Goal: Task Accomplishment & Management: Complete application form

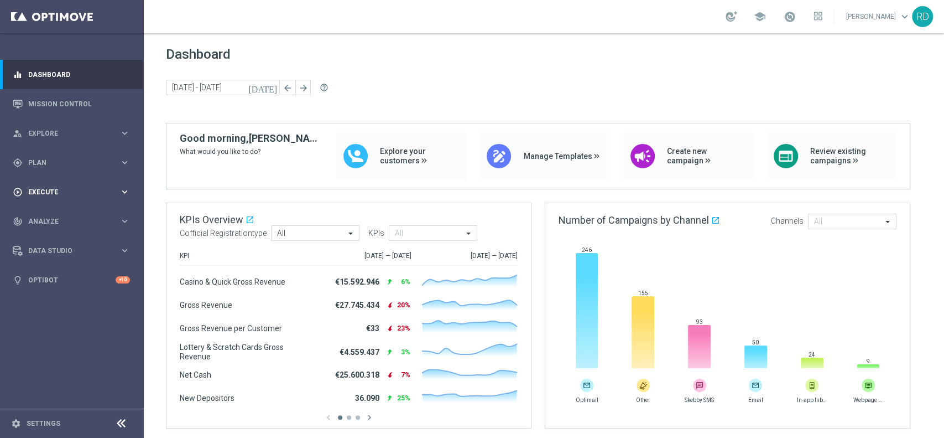
click at [42, 185] on div "play_circle_outline Execute keyboard_arrow_right" at bounding box center [71, 191] width 143 height 29
click at [60, 215] on link "Campaign Builder" at bounding box center [72, 214] width 86 height 9
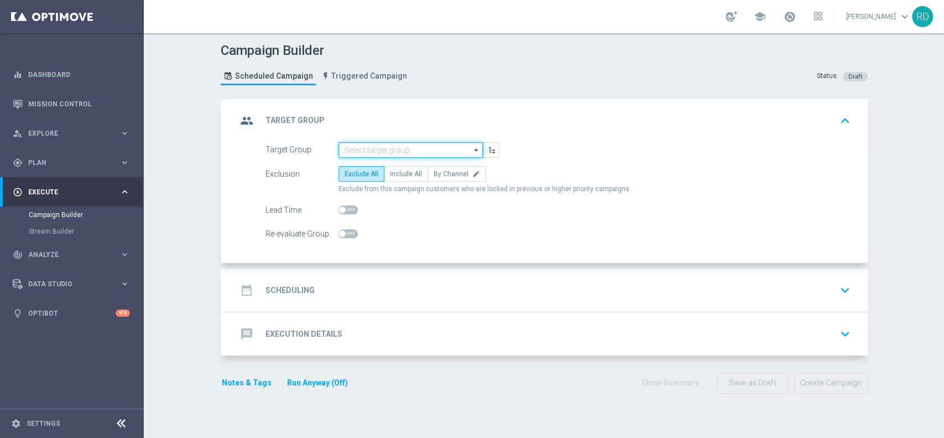
click at [428, 151] on input at bounding box center [411, 149] width 144 height 15
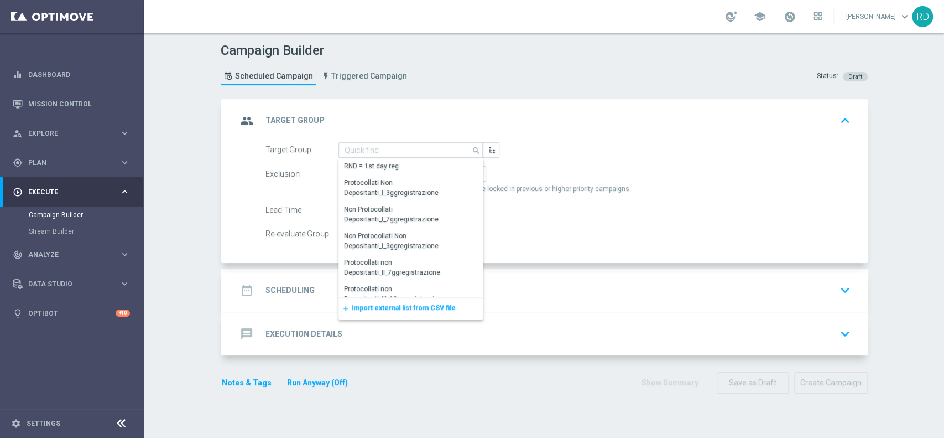
click at [696, 150] on div "Target Group search Show Selected 0 of NaN RND = 1st day reg" at bounding box center [558, 149] width 602 height 15
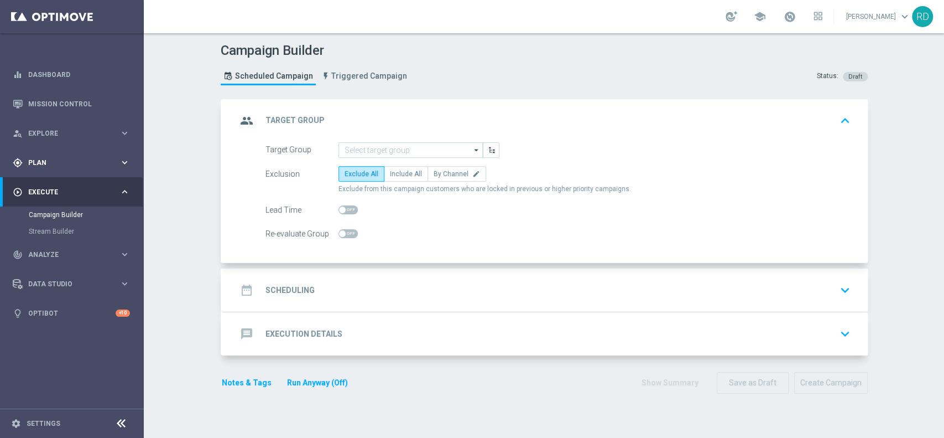
click at [61, 159] on span "Plan" at bounding box center [73, 162] width 91 height 7
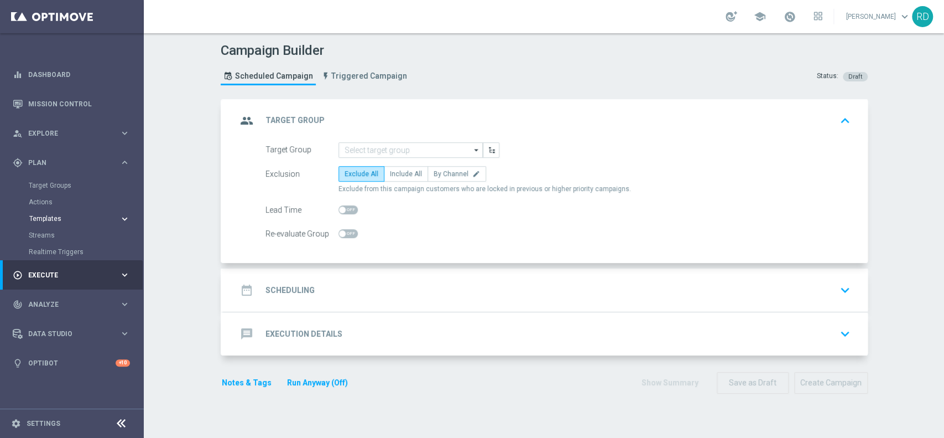
click at [56, 219] on span "Templates" at bounding box center [68, 218] width 79 height 7
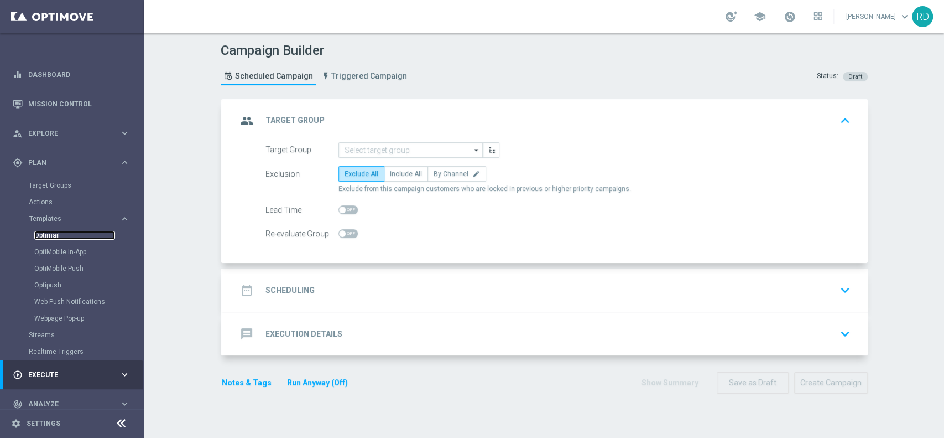
click at [41, 237] on link "Optimail" at bounding box center [74, 235] width 81 height 9
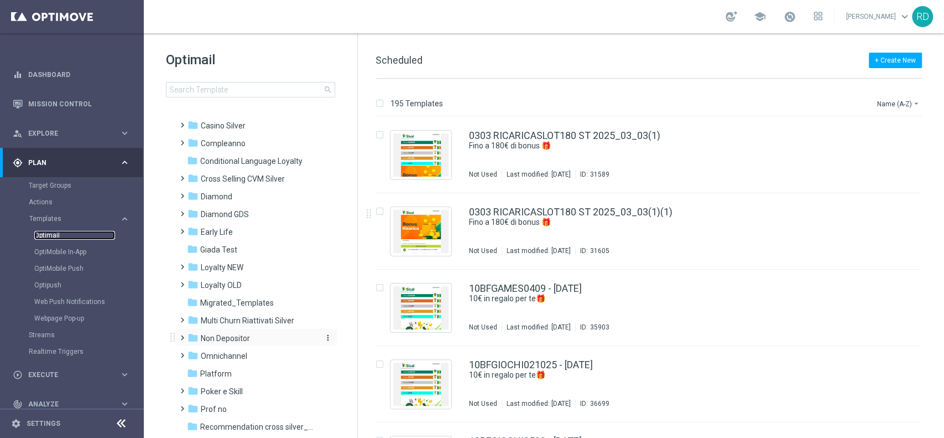
scroll to position [25, 0]
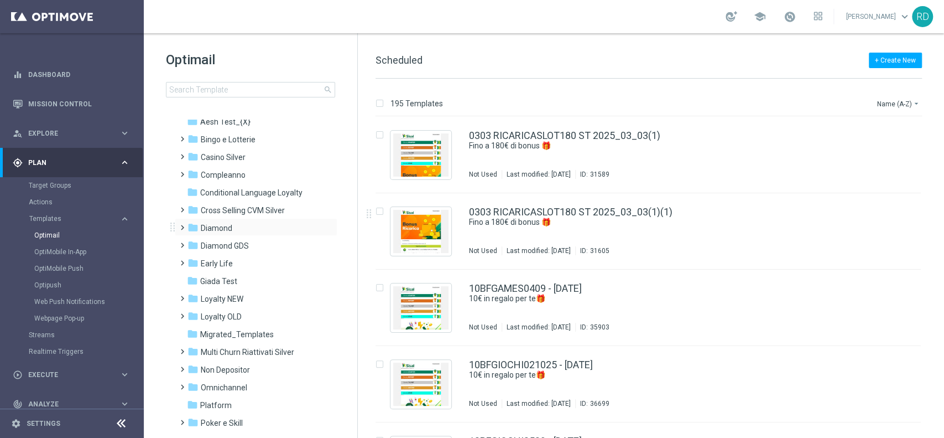
click at [180, 225] on span at bounding box center [180, 222] width 5 height 4
click at [183, 330] on span at bounding box center [180, 328] width 5 height 4
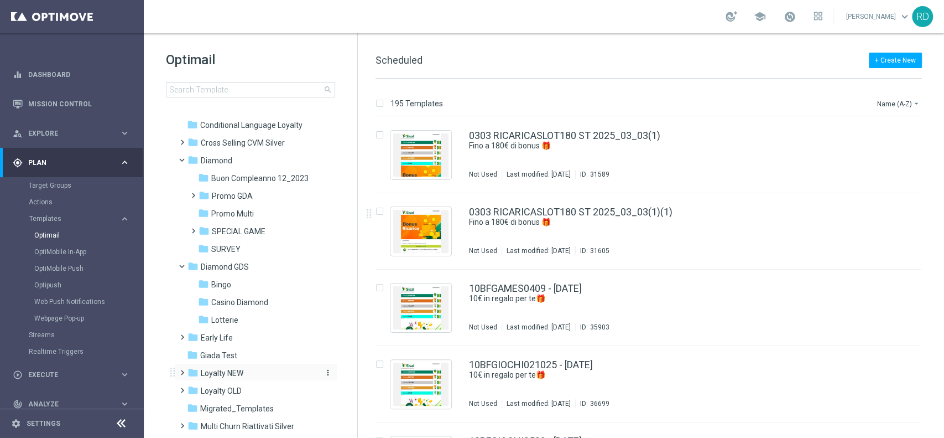
scroll to position [173, 0]
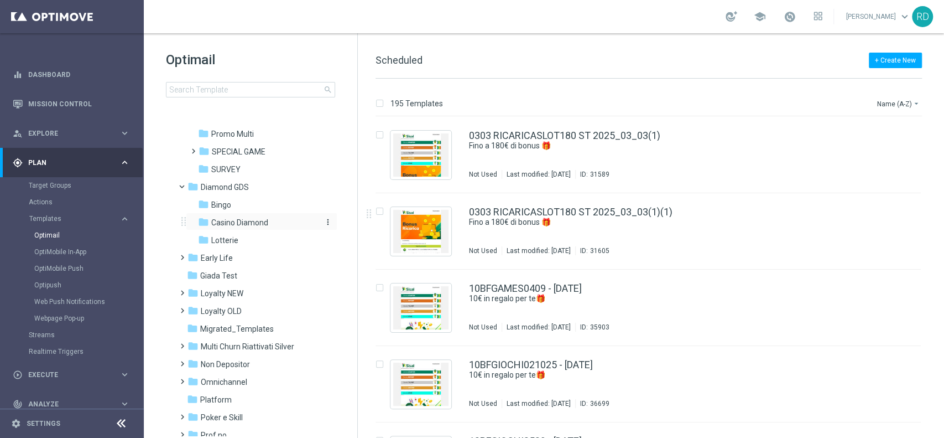
click at [258, 222] on span "Casino Diamond" at bounding box center [239, 222] width 57 height 10
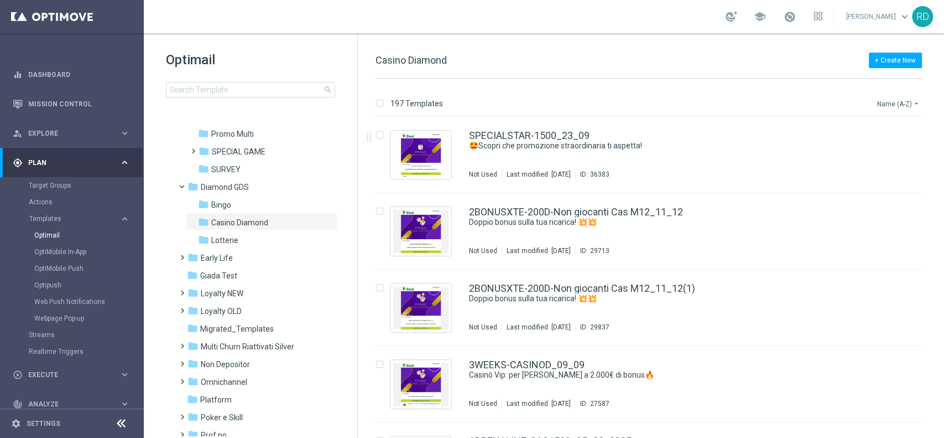
click at [894, 101] on button "Name (A-Z) arrow_drop_down" at bounding box center [899, 103] width 46 height 13
click at [868, 155] on span "Date Modified (Newest)" at bounding box center [880, 153] width 74 height 8
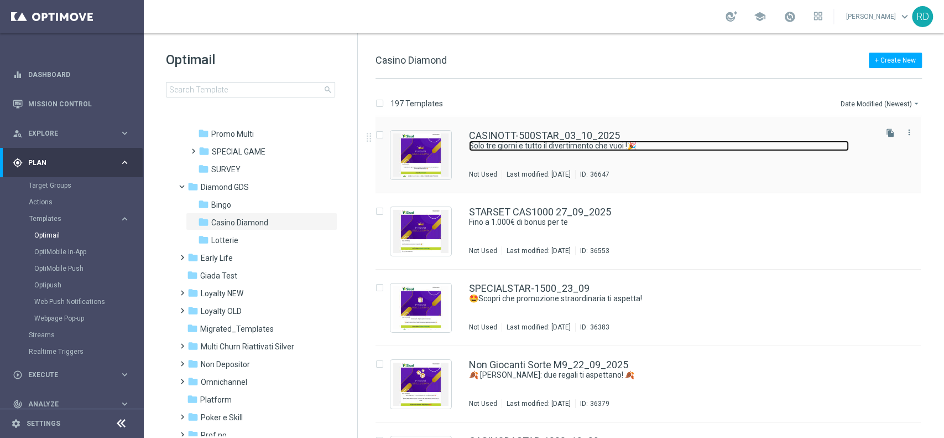
click at [548, 147] on link "Solo tre giorni e tutto il divertimento che vuoi !🎉" at bounding box center [659, 146] width 380 height 11
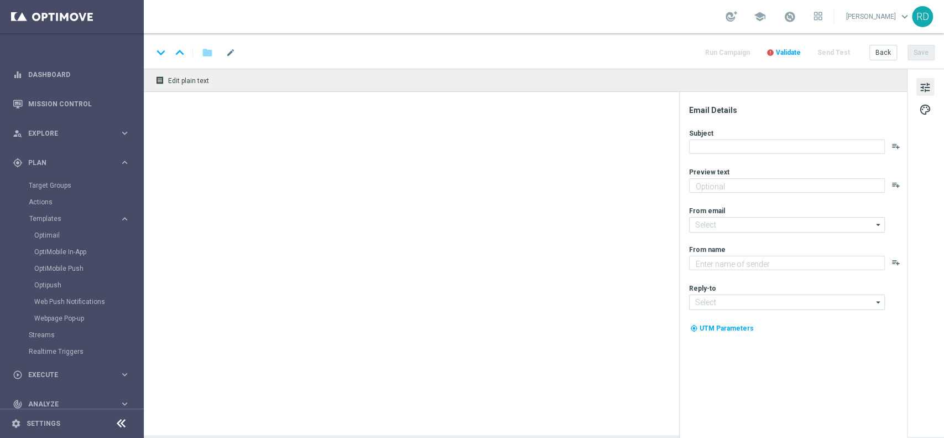
type textarea "Per [PERSON_NAME] a 500€ di bonus! 💥"
type input "[EMAIL_ADDRESS][DOMAIN_NAME]"
type textarea "Sisal Vip"
type input "[EMAIL_ADDRESS][DOMAIN_NAME]"
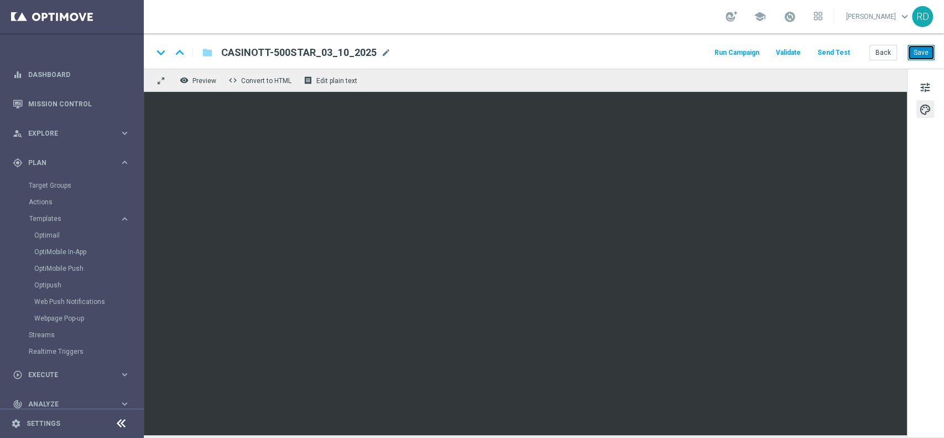
click at [925, 52] on button "Save" at bounding box center [921, 52] width 27 height 15
click at [923, 90] on span "tune" at bounding box center [926, 87] width 12 height 14
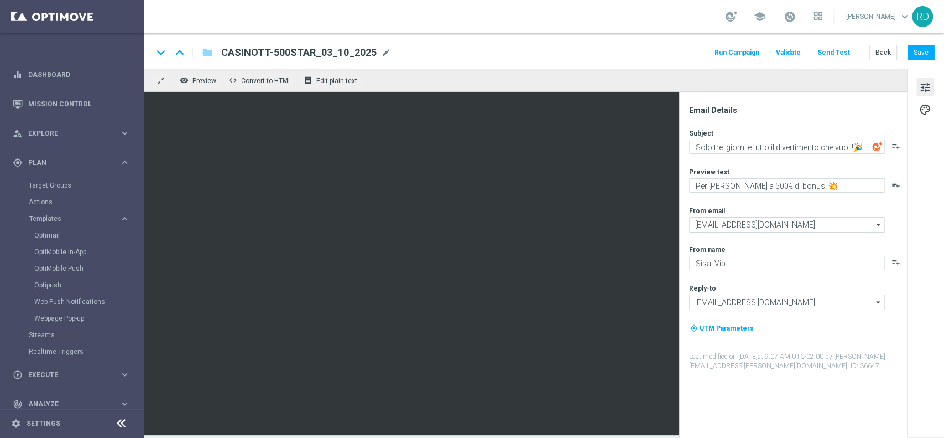
click at [835, 51] on button "Send Test" at bounding box center [834, 52] width 36 height 15
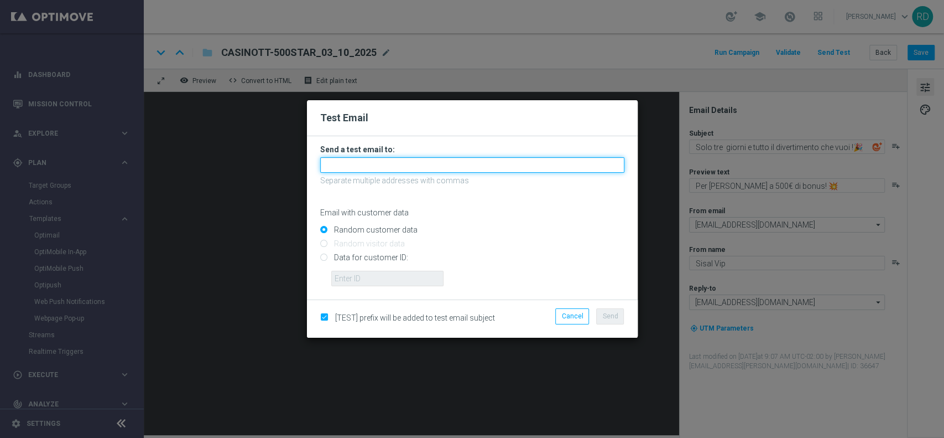
click at [478, 168] on input "text" at bounding box center [472, 164] width 304 height 15
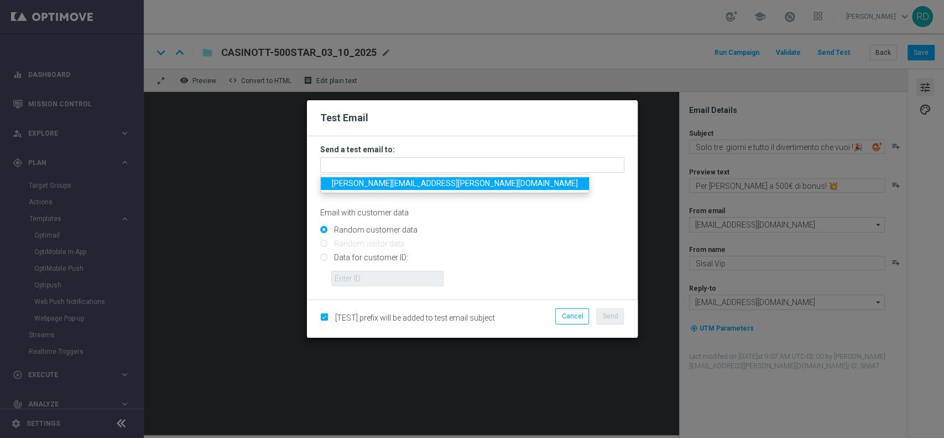
click at [414, 185] on span "rossana.deangelis@sisal.it" at bounding box center [455, 183] width 246 height 9
type input "rossana.deangelis@sisal.it"
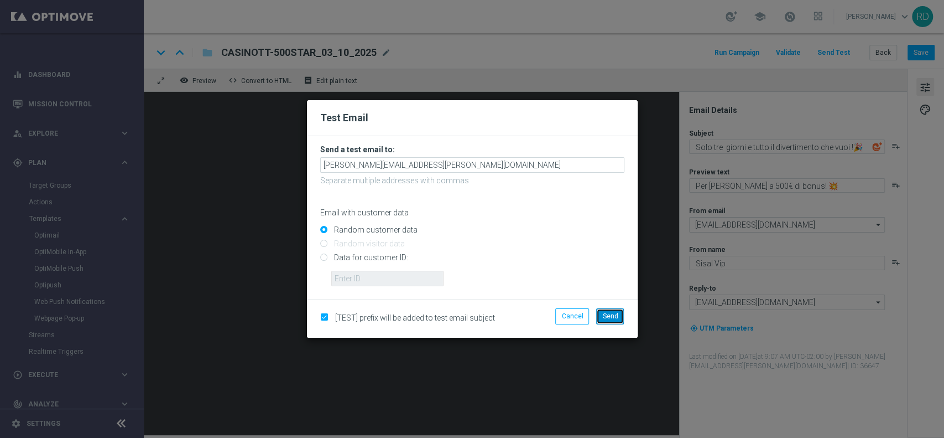
click at [608, 312] on span "Send" at bounding box center [610, 316] width 15 height 8
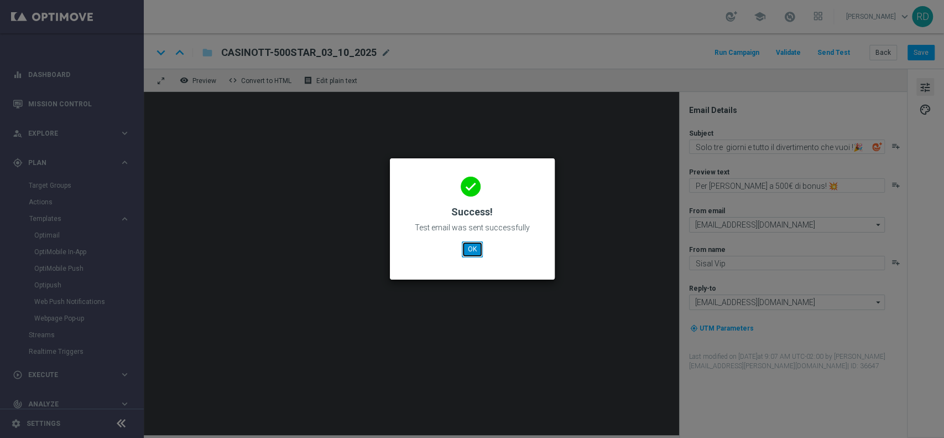
click at [469, 252] on button "OK" at bounding box center [472, 248] width 21 height 15
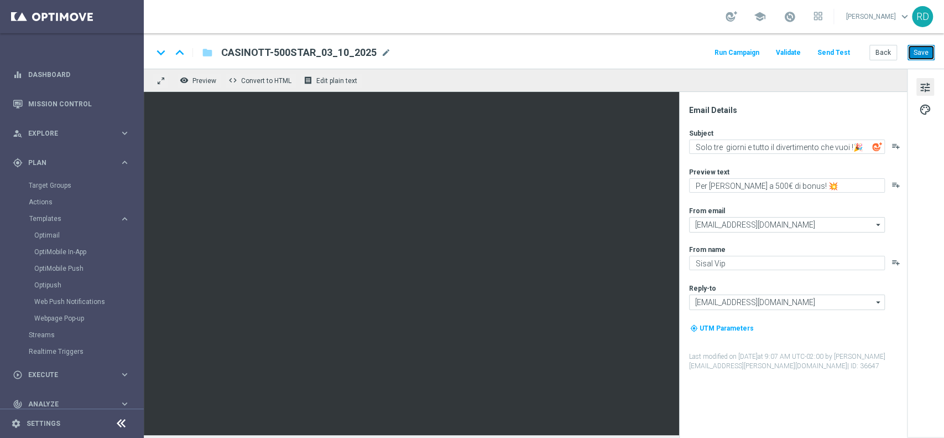
click at [917, 51] on button "Save" at bounding box center [921, 52] width 27 height 15
click at [738, 54] on button "Run Campaign" at bounding box center [737, 52] width 48 height 15
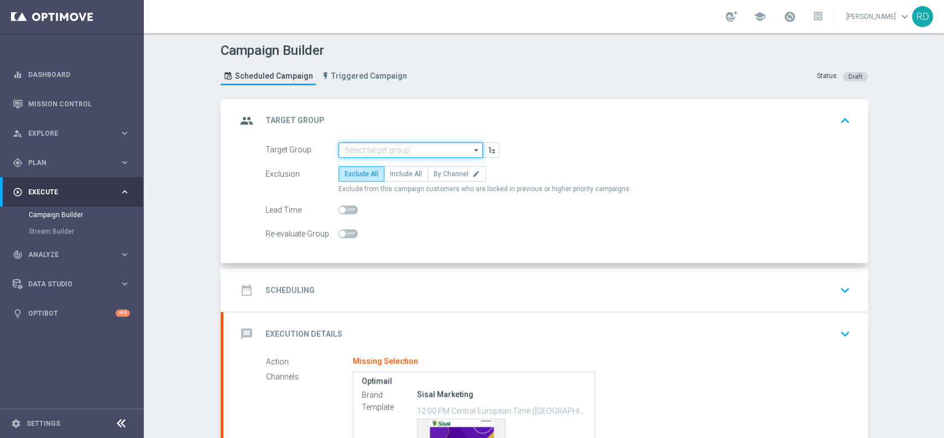
click at [379, 147] on input at bounding box center [411, 149] width 144 height 15
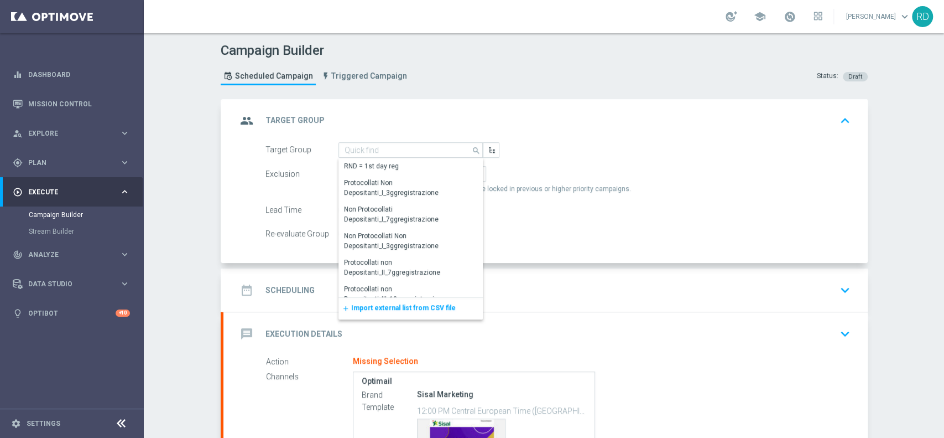
click at [364, 307] on span "Import external list from CSV file" at bounding box center [403, 308] width 105 height 8
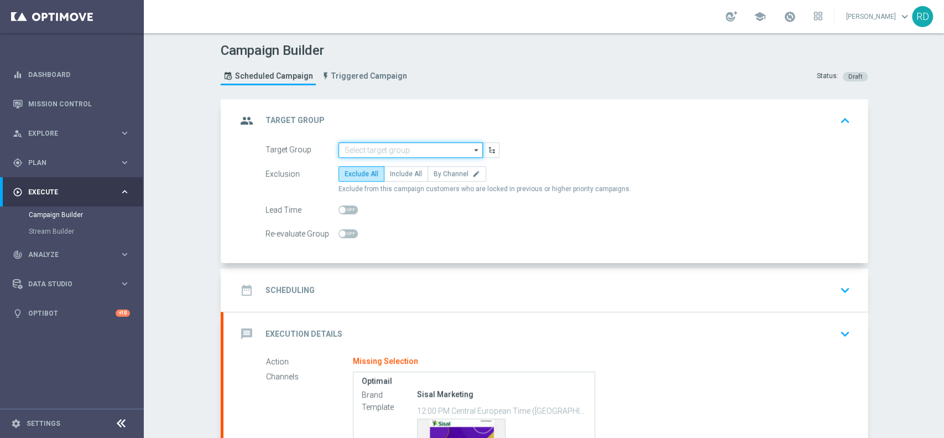
click at [438, 146] on input at bounding box center [411, 149] width 144 height 15
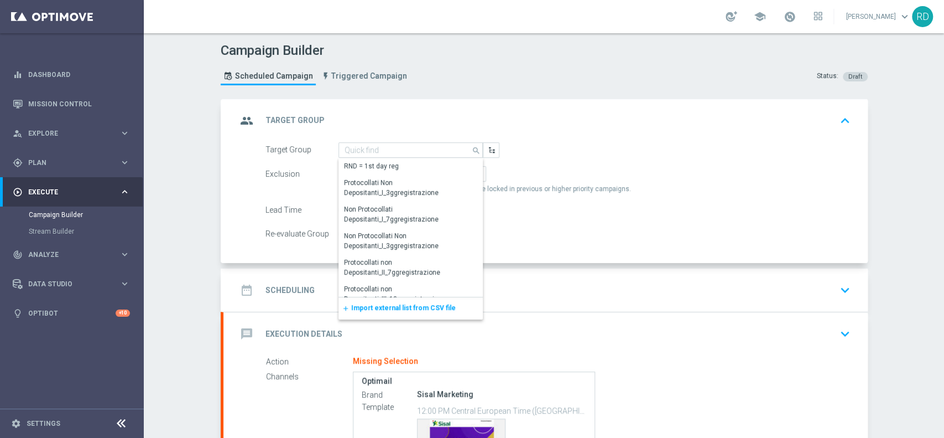
click at [367, 310] on span "Import external list from CSV file" at bounding box center [403, 308] width 105 height 8
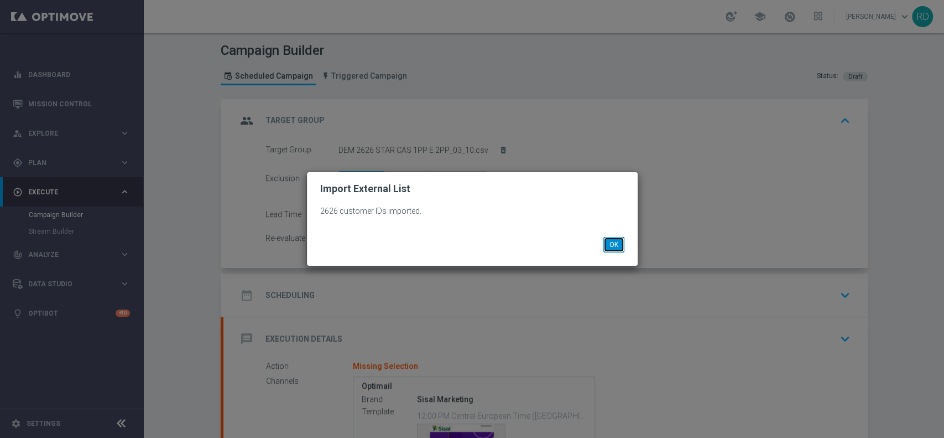
click at [611, 241] on button "OK" at bounding box center [614, 244] width 21 height 15
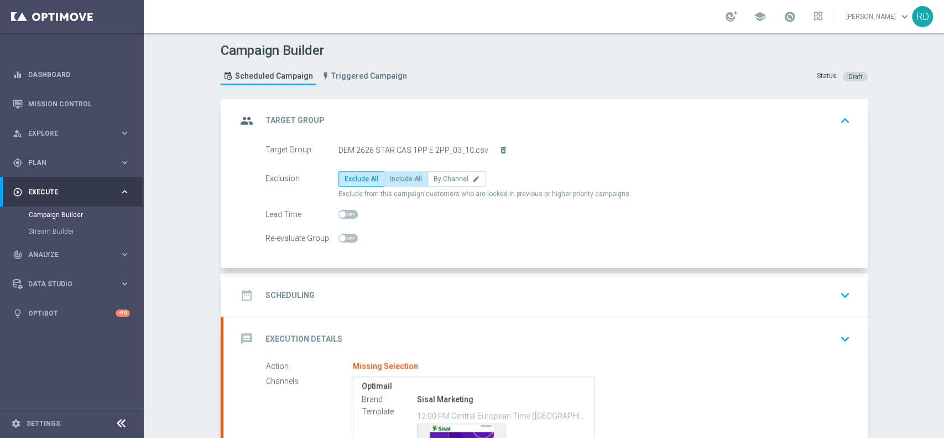
click at [394, 175] on span "Include All" at bounding box center [406, 179] width 32 height 8
click at [394, 177] on input "Include All" at bounding box center [393, 180] width 7 height 7
radio input "true"
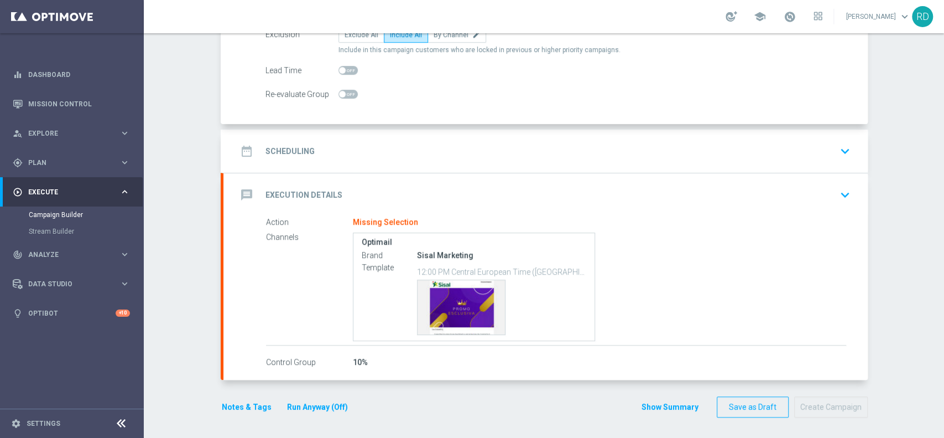
click at [292, 152] on div "date_range Scheduling" at bounding box center [276, 151] width 78 height 20
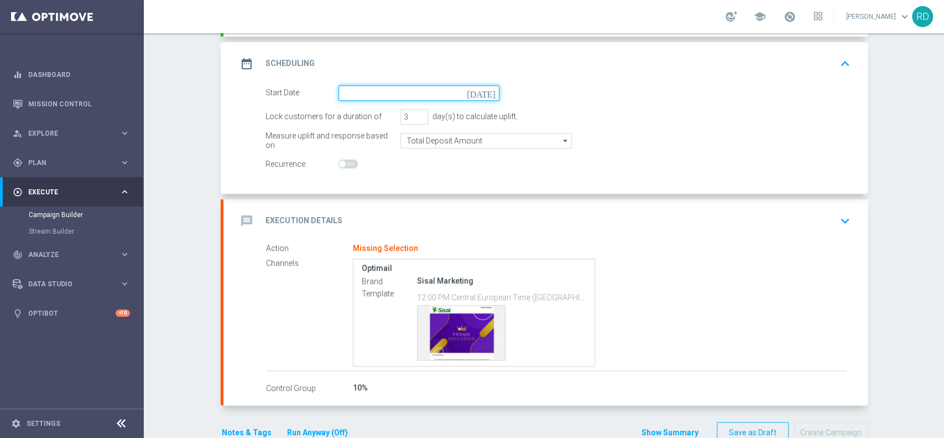
click at [382, 87] on input at bounding box center [419, 92] width 161 height 15
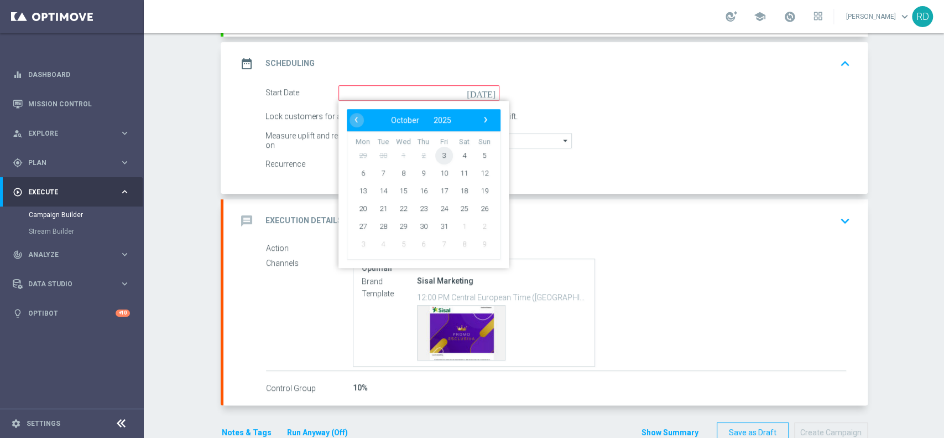
click at [439, 152] on span "3" at bounding box center [444, 155] width 18 height 18
type input "03 Oct 2025"
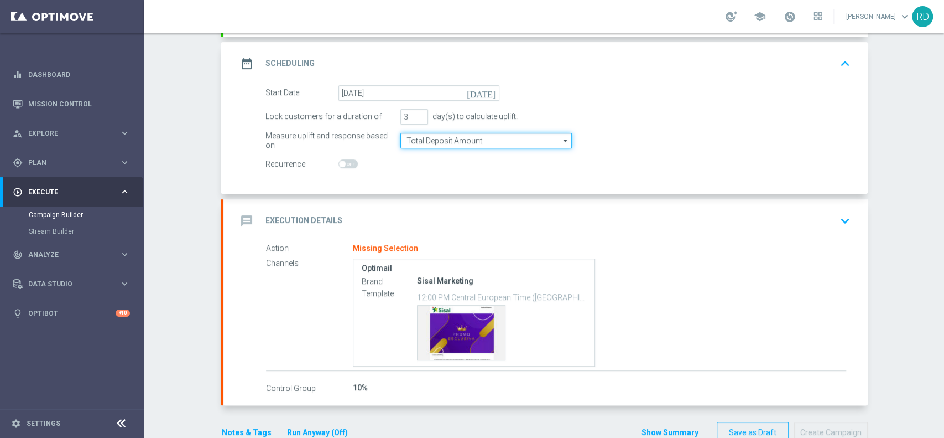
click at [434, 138] on input "Total Deposit Amount" at bounding box center [487, 140] width 172 height 15
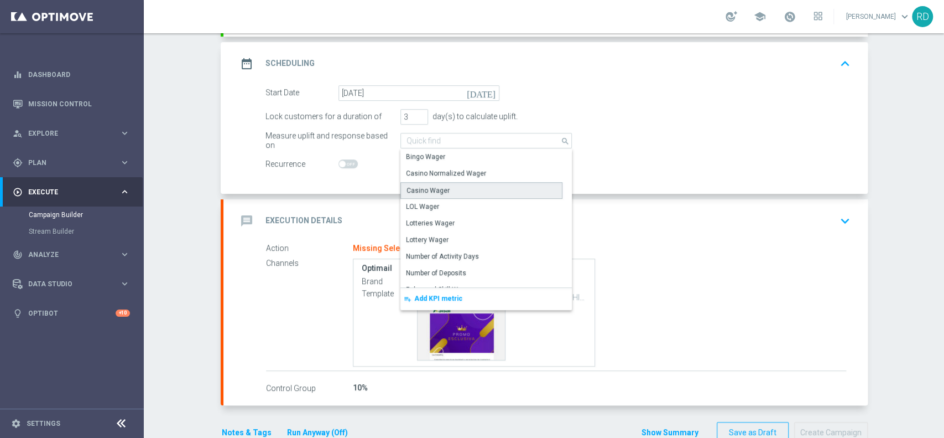
drag, startPoint x: 466, startPoint y: 191, endPoint x: 461, endPoint y: 185, distance: 7.9
click at [465, 190] on div "Casino Wager" at bounding box center [482, 190] width 162 height 17
type input "Casino Wager"
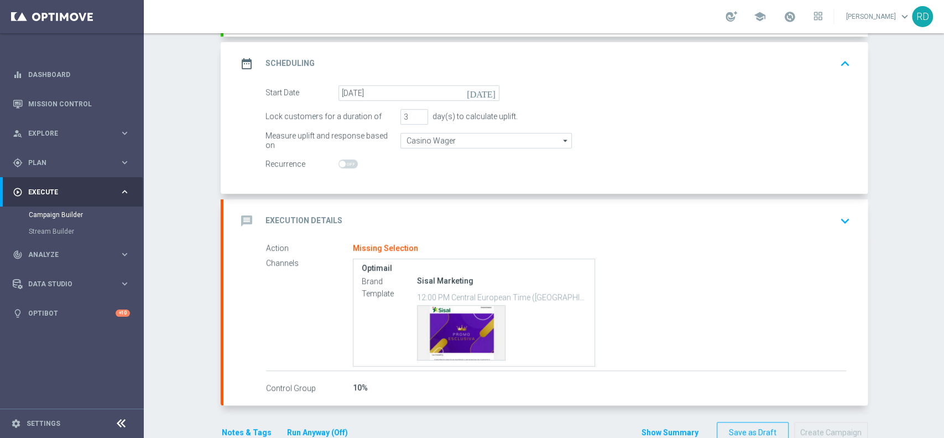
click at [252, 219] on div "message Execution Details" at bounding box center [290, 221] width 106 height 20
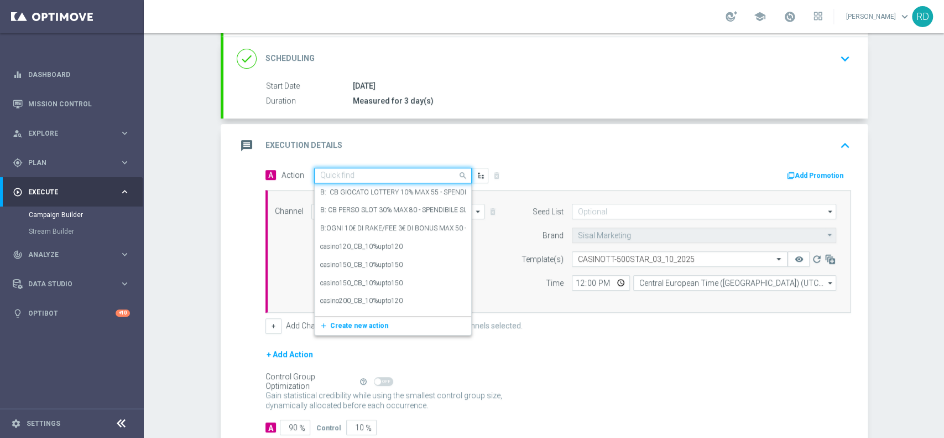
click at [351, 171] on input "text" at bounding box center [381, 175] width 123 height 9
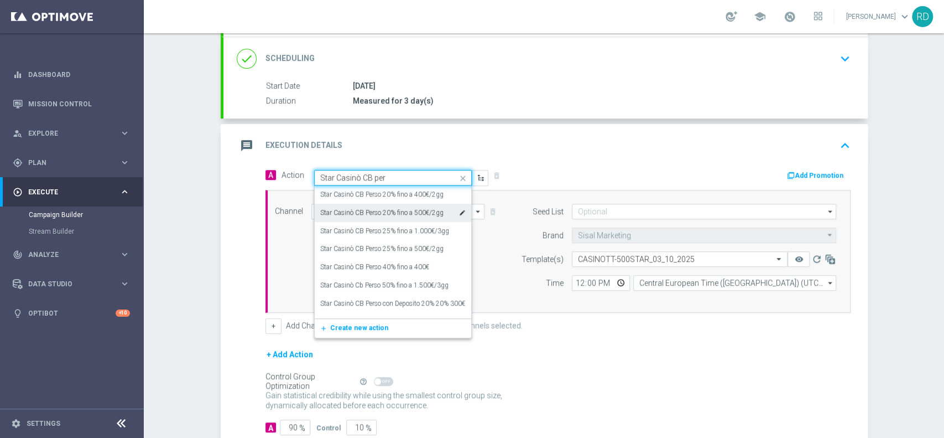
scroll to position [0, 0]
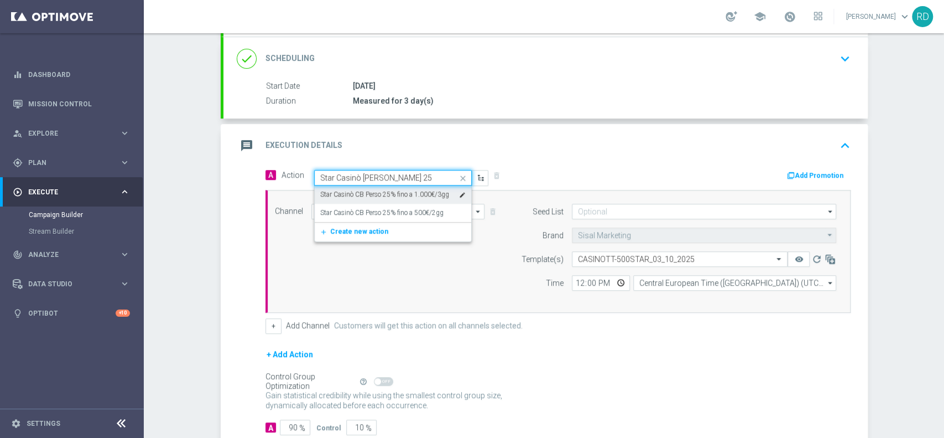
click at [331, 173] on input "Star Casinò CB Perso 25" at bounding box center [381, 177] width 123 height 9
click at [354, 173] on input "Star Casinò CB Perso 25" at bounding box center [381, 177] width 123 height 9
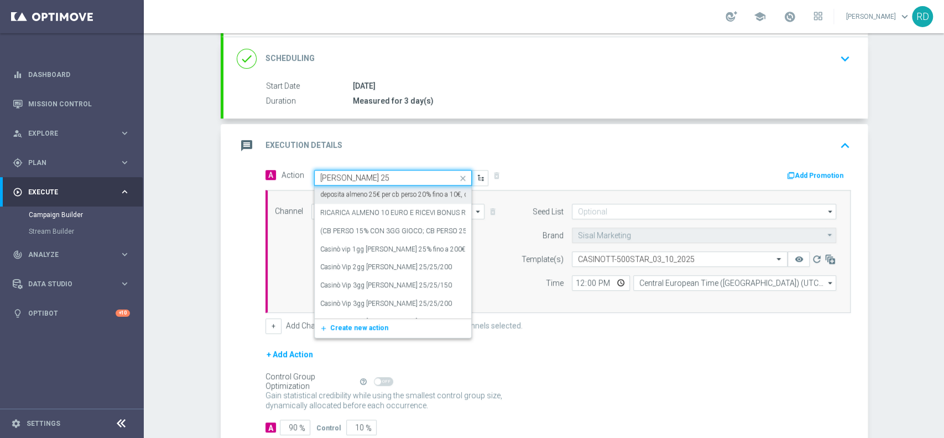
click at [357, 175] on input "CB Perso 25" at bounding box center [381, 177] width 123 height 9
type input "CB Perso 25%"
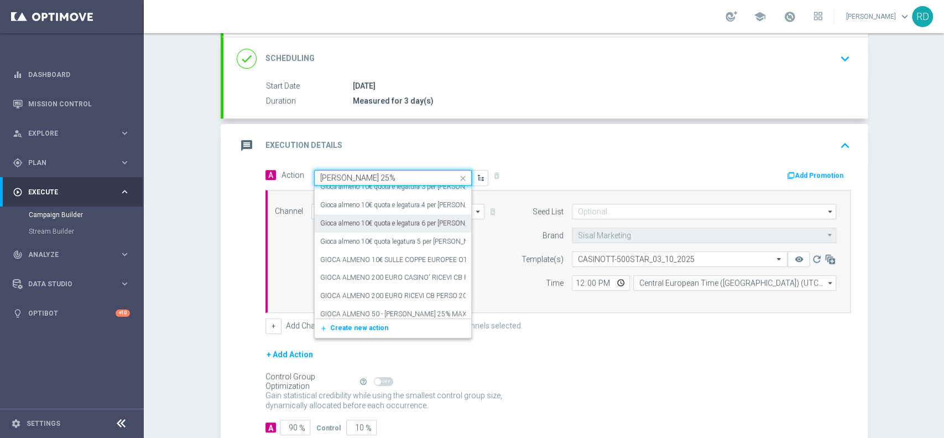
scroll to position [959, 0]
click at [408, 290] on label "Star Casinò 1pp e 2pp CB Perso 25% fino a 500€" at bounding box center [402, 293] width 165 height 9
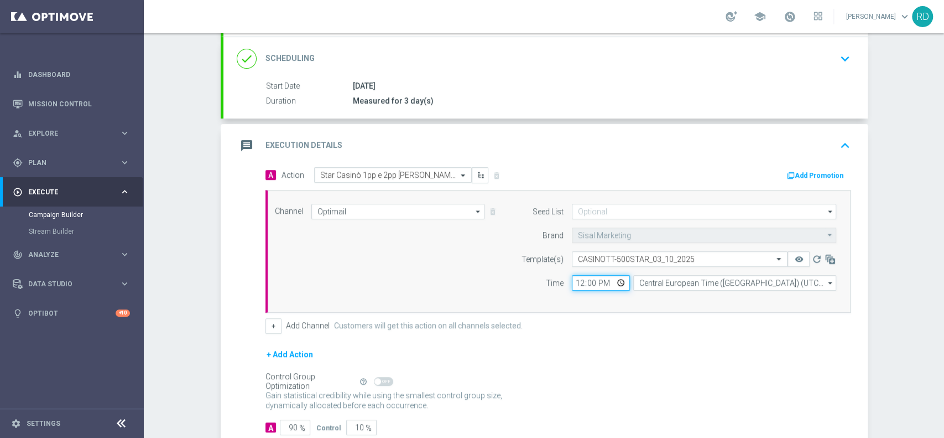
click at [577, 281] on input "12:00" at bounding box center [601, 282] width 58 height 15
type input "13:00"
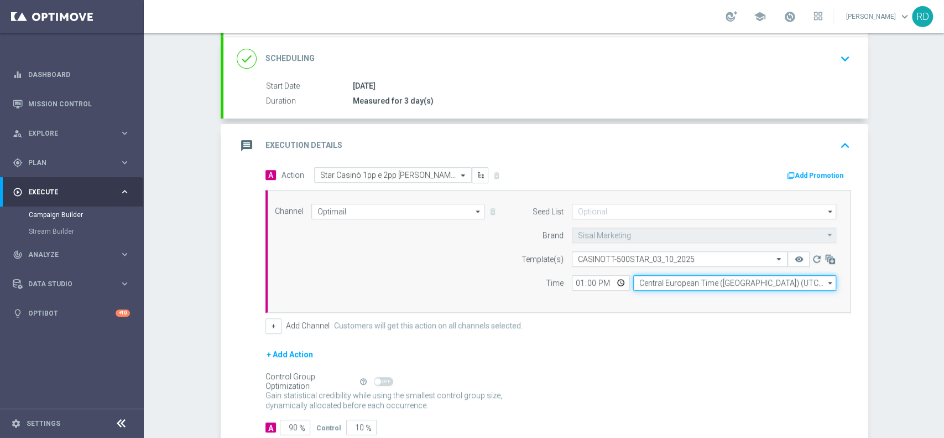
click at [671, 283] on input "Central European Time (Berlin) (UTC +02:00)" at bounding box center [735, 282] width 203 height 15
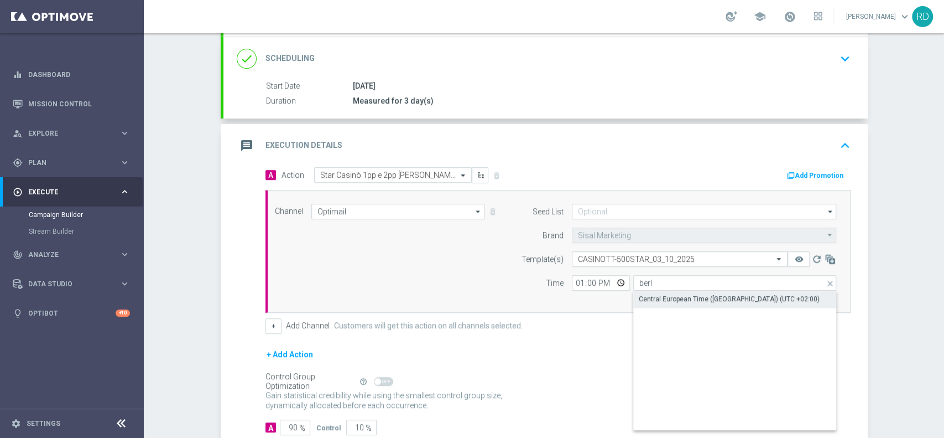
click at [671, 296] on div "Central European Time (Berlin) (UTC +02:00)" at bounding box center [729, 299] width 181 height 10
type input "Central European Time (Berlin) (UTC +02:00)"
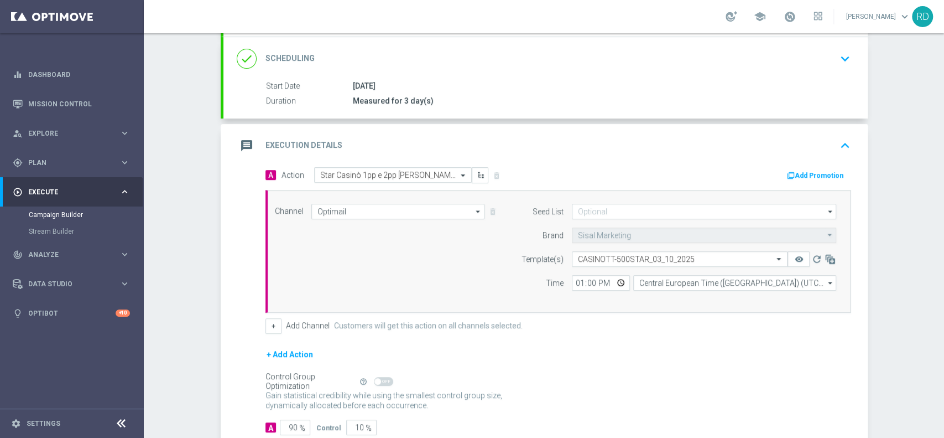
drag, startPoint x: 413, startPoint y: 258, endPoint x: 406, endPoint y: 254, distance: 8.4
click at [413, 257] on div "Channel Optimail Optimail arrow_drop_down Drag here to set row groups Drag here…" at bounding box center [556, 251] width 579 height 95
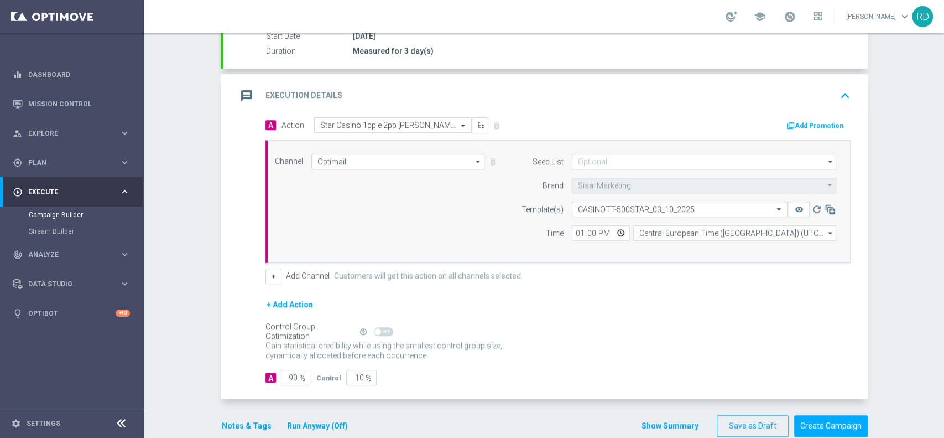
scroll to position [212, 0]
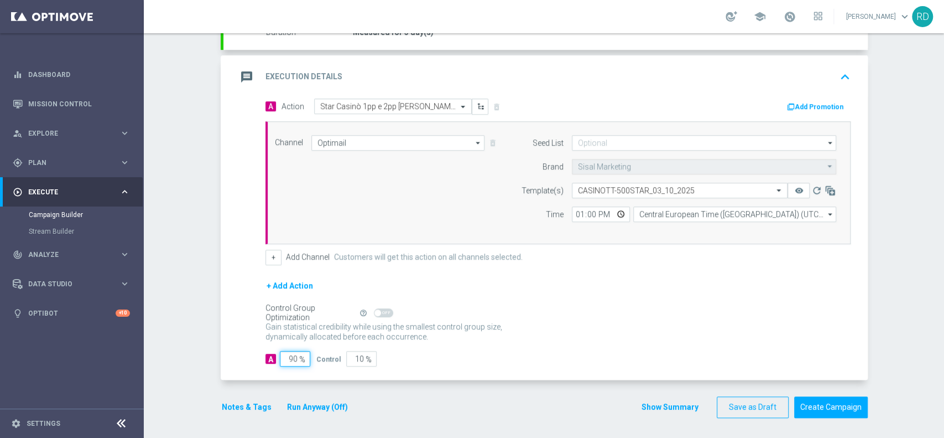
click at [285, 352] on input "90" at bounding box center [295, 358] width 30 height 15
type input "1"
type input "99"
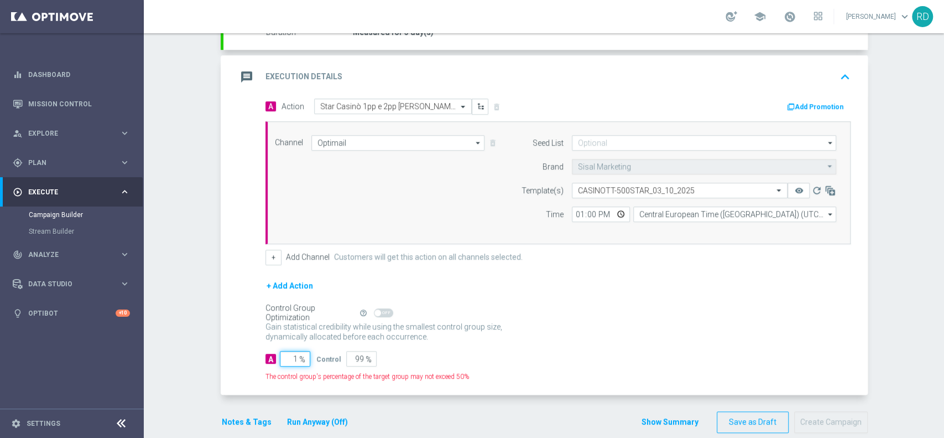
type input "10"
type input "90"
type input "100"
type input "0"
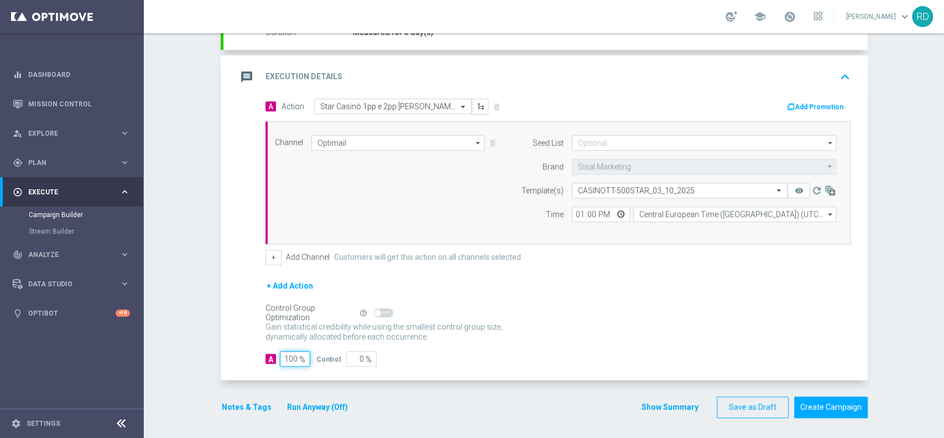
type input "100"
click at [486, 339] on p "Gain higher response rates by matching the most effective action with each cust…" at bounding box center [390, 336] width 249 height 30
click at [233, 404] on button "Notes & Tags" at bounding box center [247, 407] width 52 height 14
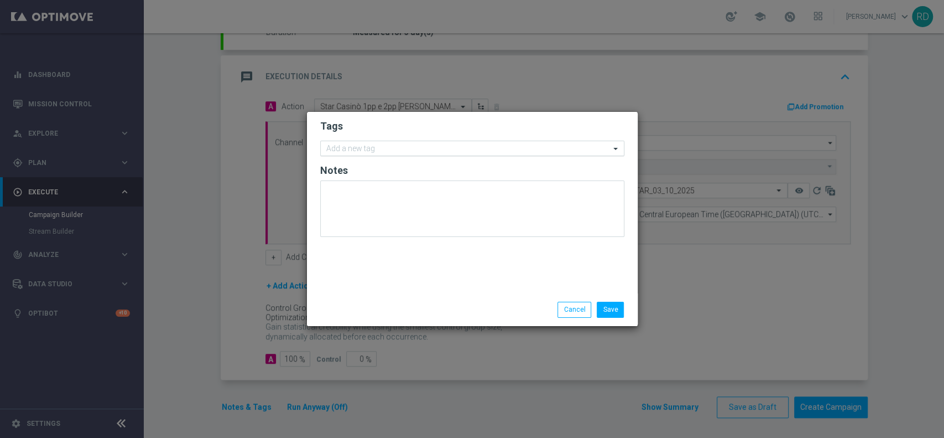
click at [411, 142] on div "Add a new tag" at bounding box center [465, 149] width 289 height 14
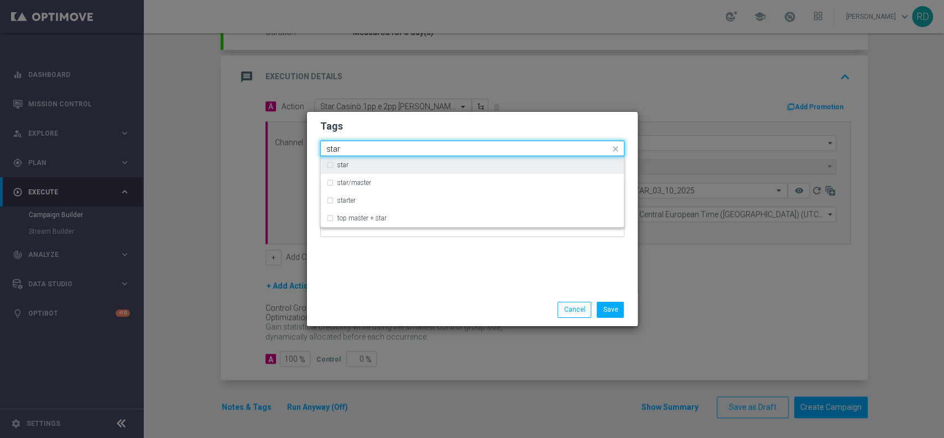
click at [392, 170] on div "star" at bounding box center [472, 165] width 292 height 18
type input "star"
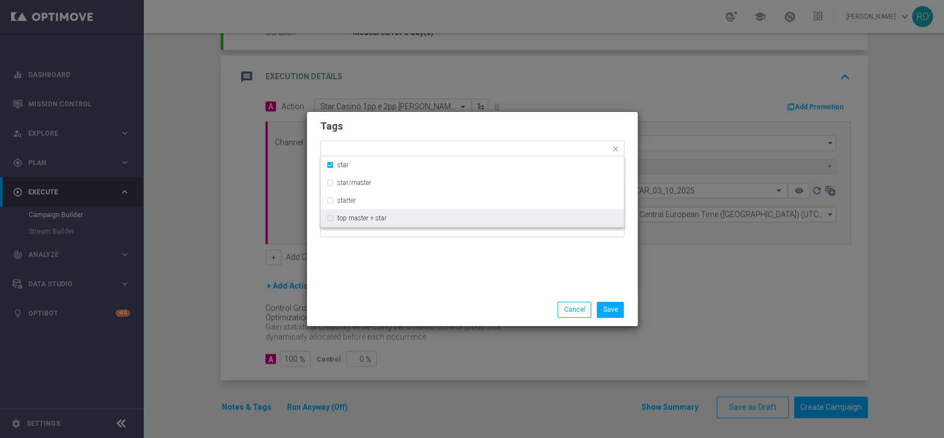
click at [381, 275] on div "Tags Quick find × star star star/master starter top master + star Notes" at bounding box center [472, 202] width 331 height 181
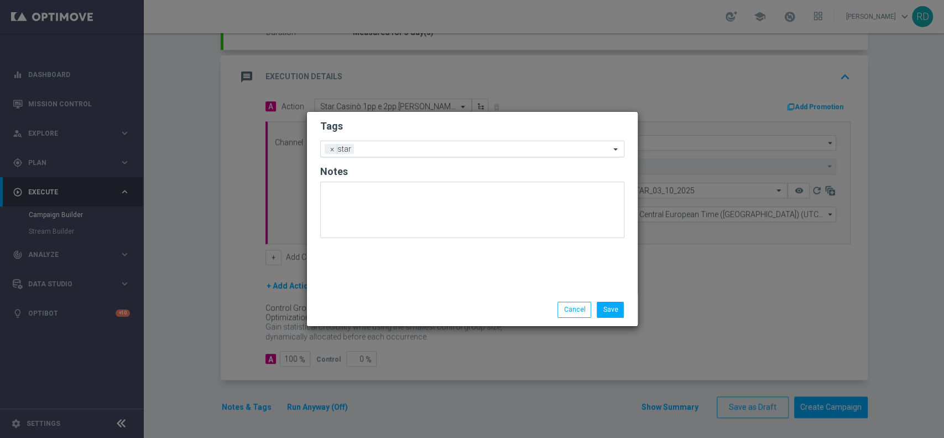
click at [434, 148] on input "text" at bounding box center [485, 149] width 252 height 9
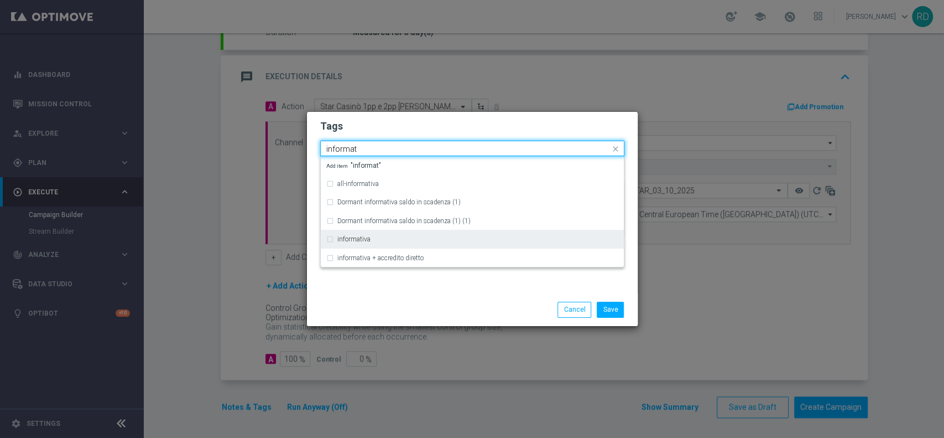
click at [388, 240] on div "informativa" at bounding box center [477, 239] width 281 height 7
type input "informat"
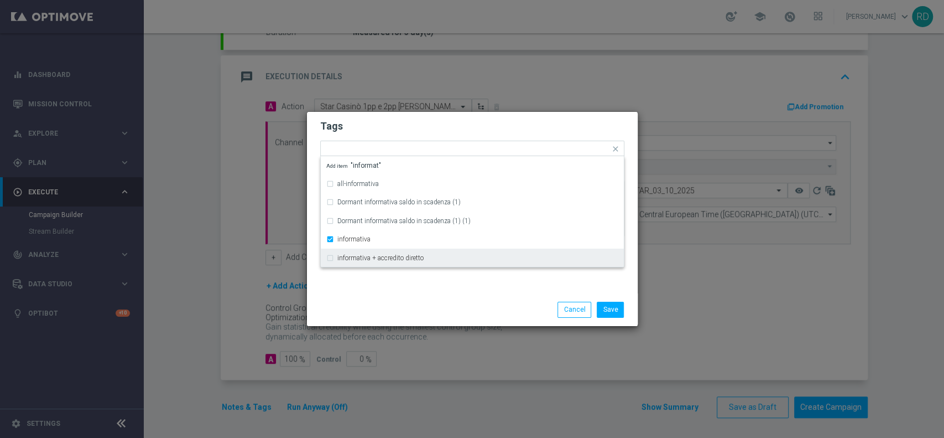
click at [403, 308] on div "Save Cancel" at bounding box center [472, 309] width 321 height 15
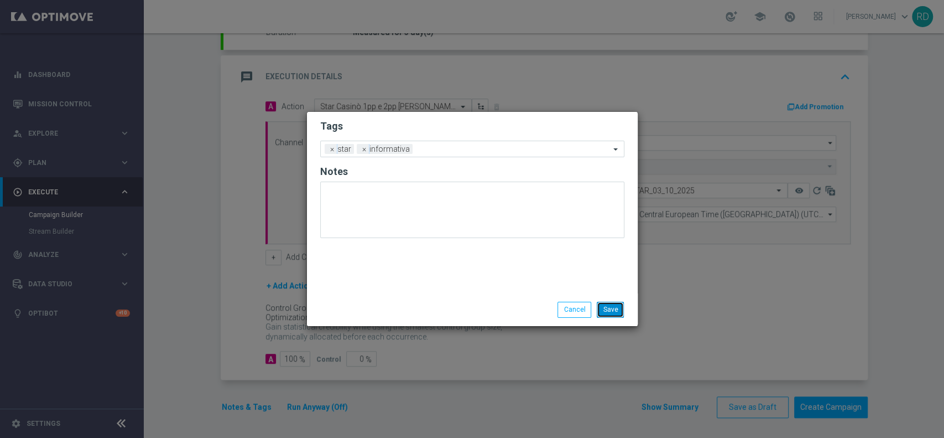
click at [615, 313] on button "Save" at bounding box center [610, 309] width 27 height 15
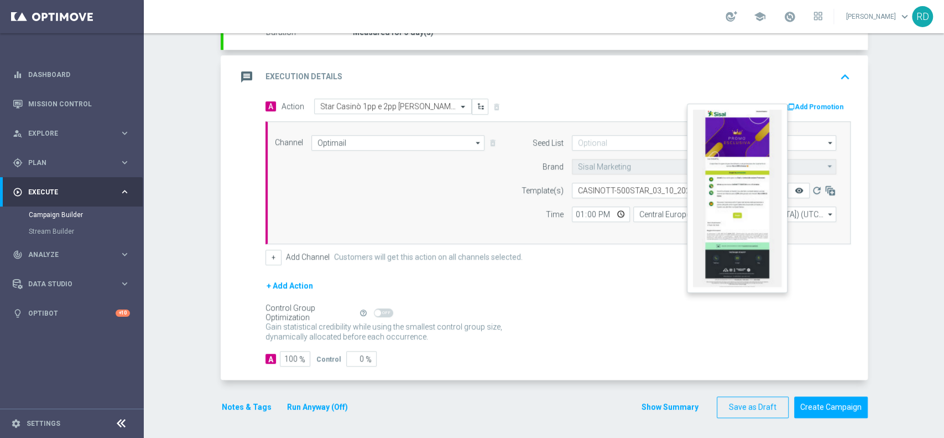
click at [795, 186] on icon "remove_red_eye" at bounding box center [799, 190] width 9 height 9
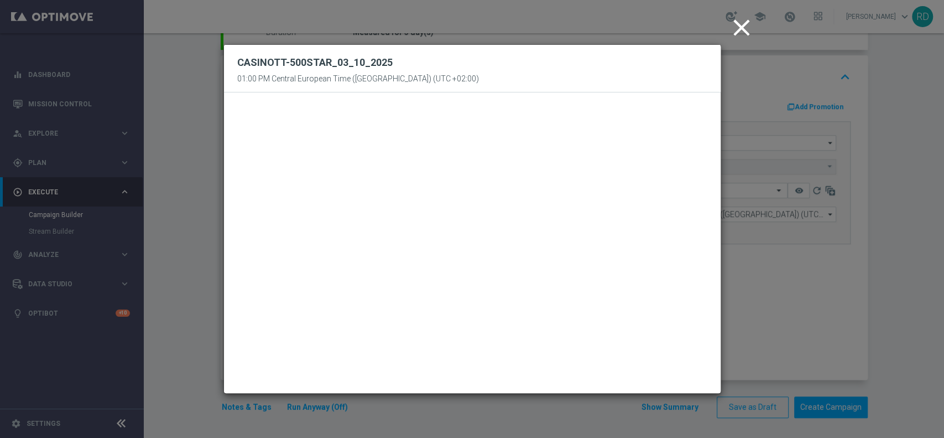
click at [742, 24] on icon "close" at bounding box center [742, 28] width 28 height 28
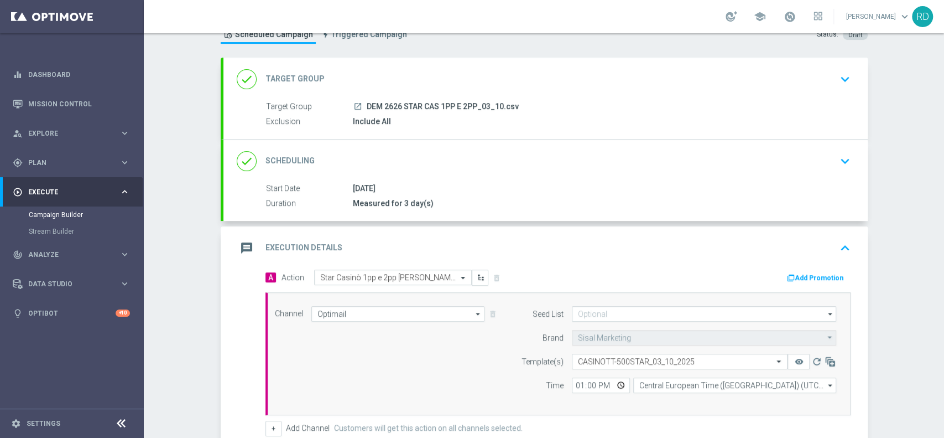
scroll to position [74, 0]
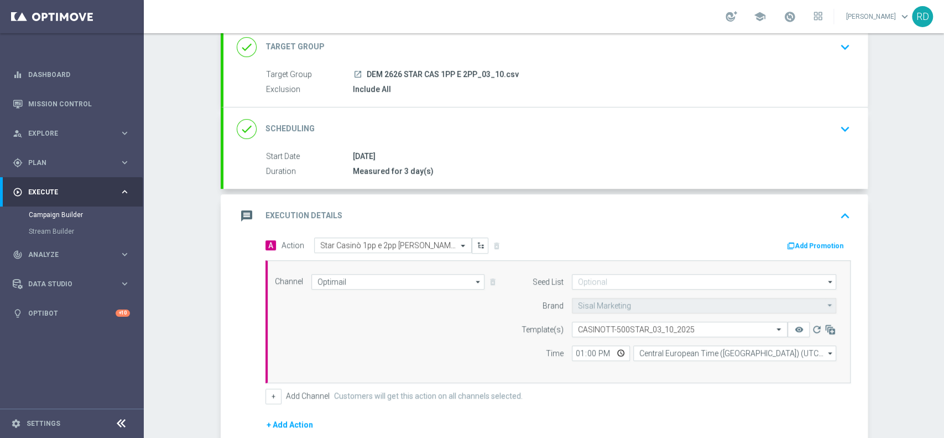
click at [237, 214] on icon "message" at bounding box center [247, 216] width 20 height 20
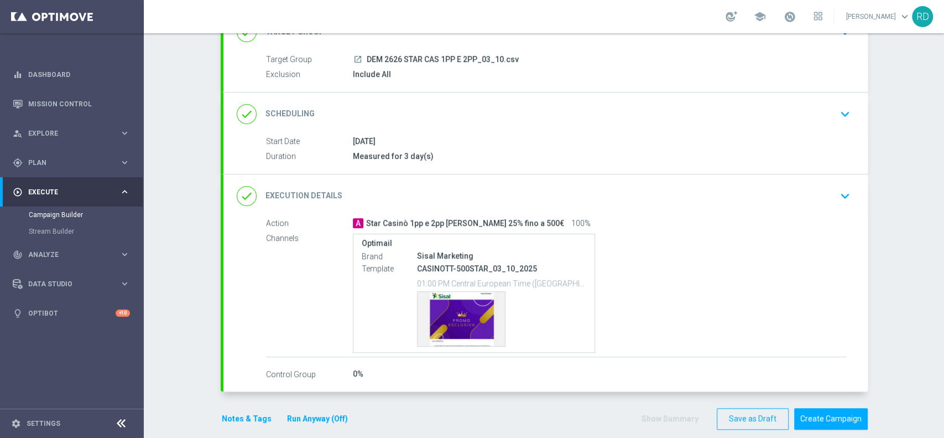
scroll to position [101, 0]
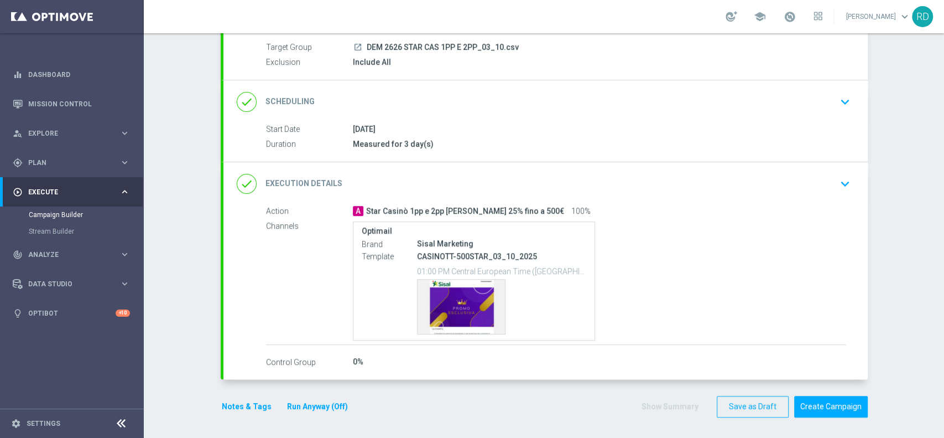
click at [225, 410] on button "Notes & Tags" at bounding box center [247, 406] width 52 height 14
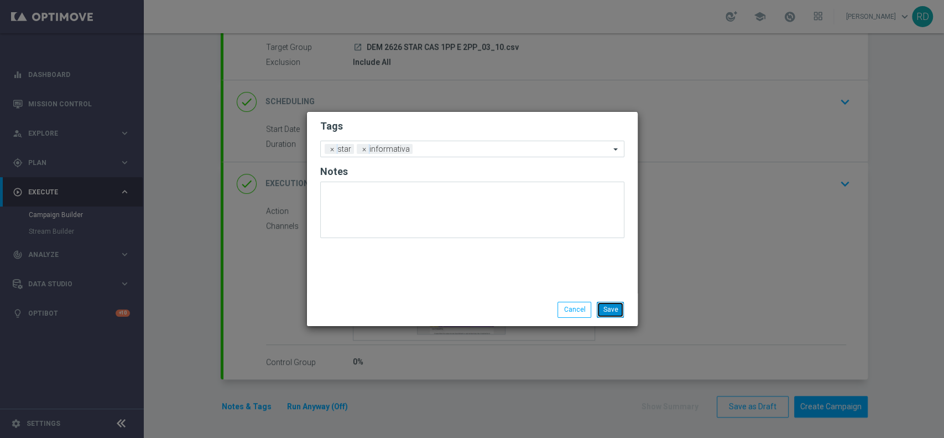
click at [615, 311] on button "Save" at bounding box center [610, 309] width 27 height 15
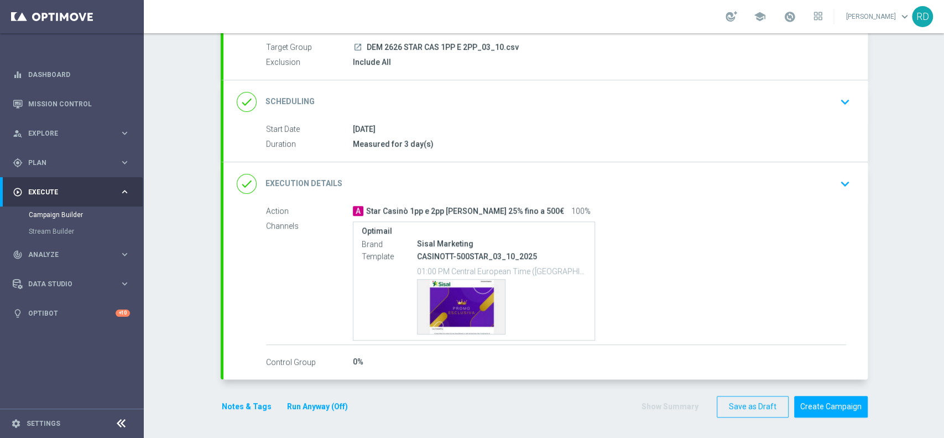
click at [425, 262] on div "CASINOTT-500STAR_03_10_2025 01:00 PM Central European Time (Berlin) (UTC +02:00…" at bounding box center [502, 292] width 170 height 84
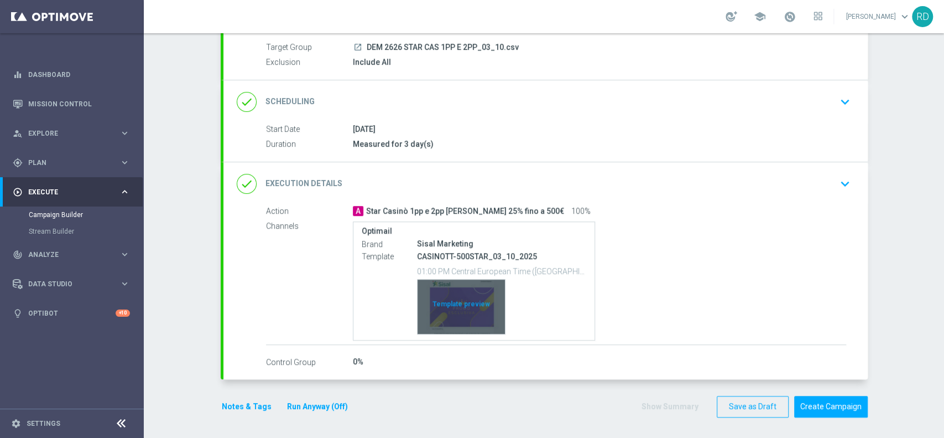
click at [445, 298] on div "Template preview" at bounding box center [461, 306] width 87 height 54
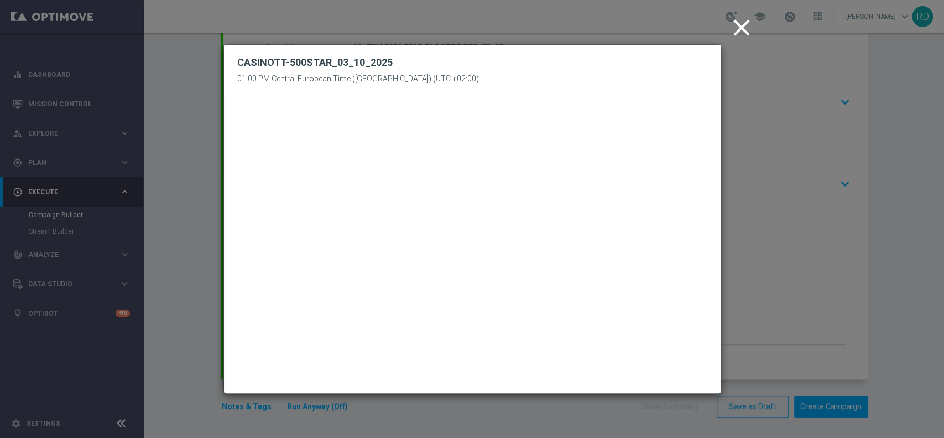
click at [744, 25] on icon "close" at bounding box center [742, 28] width 28 height 28
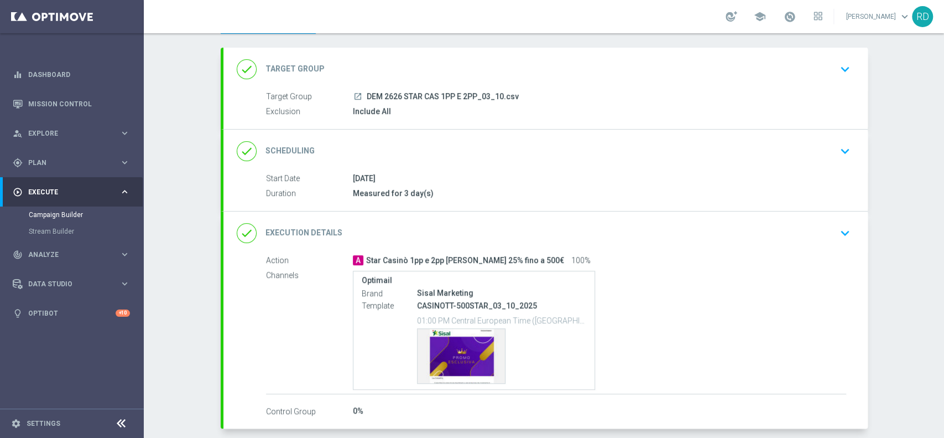
scroll to position [74, 0]
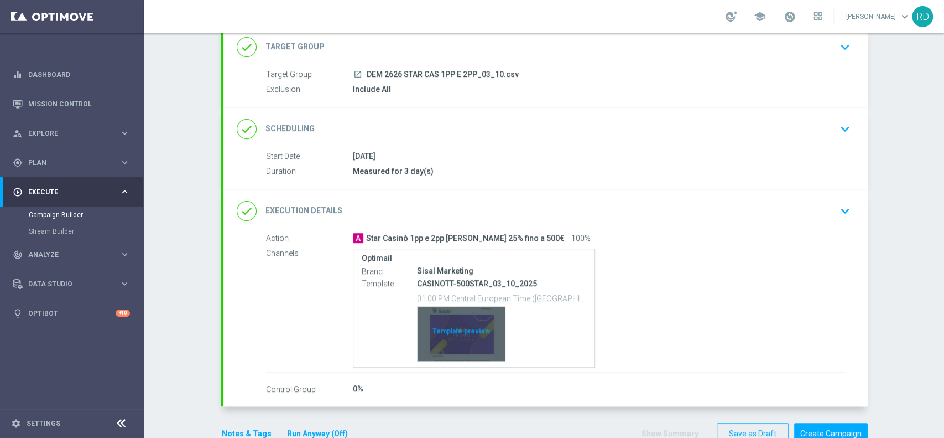
click at [450, 323] on div "Template preview" at bounding box center [461, 334] width 87 height 54
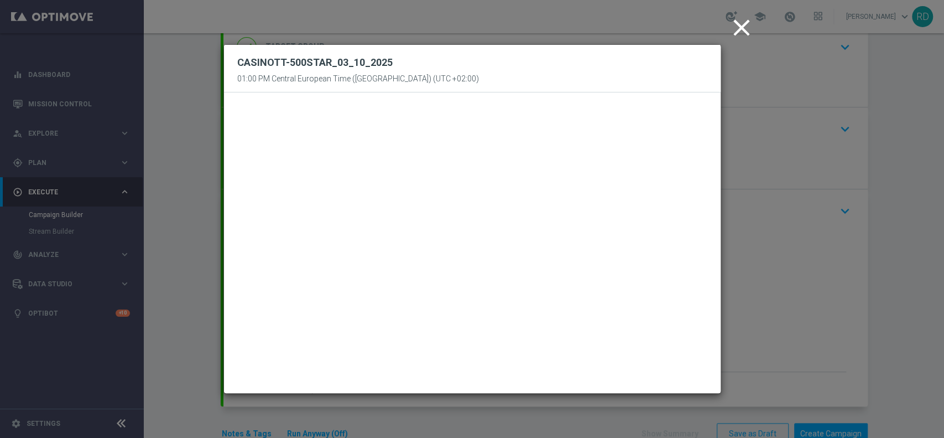
click at [745, 25] on icon "close" at bounding box center [742, 28] width 28 height 28
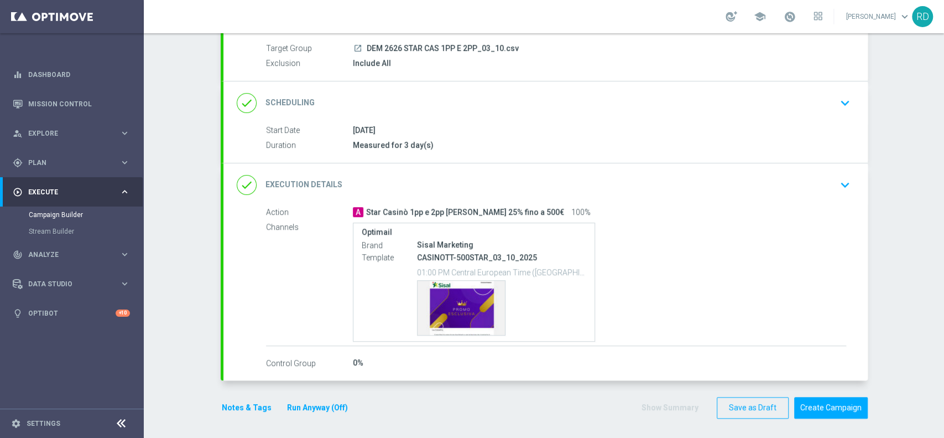
scroll to position [101, 0]
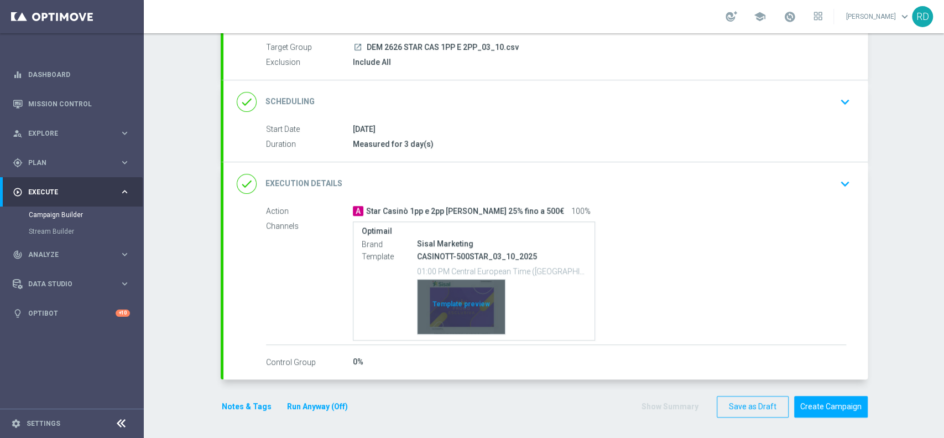
click at [459, 305] on div "Template preview" at bounding box center [461, 306] width 87 height 54
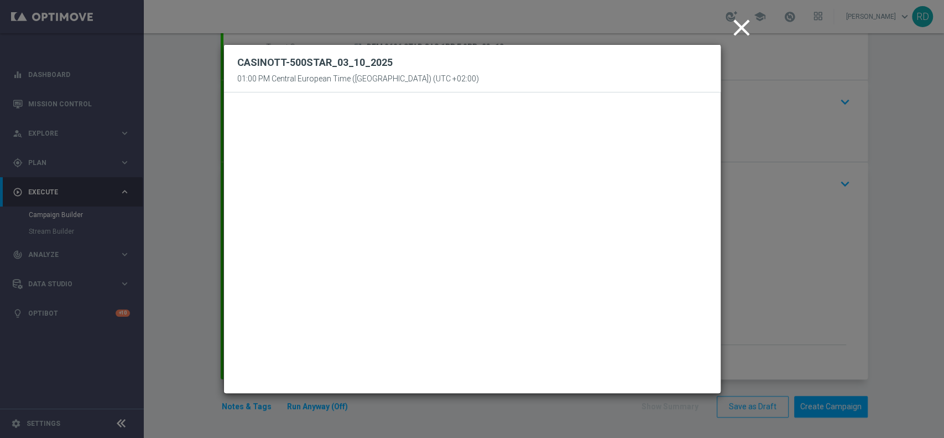
click at [744, 29] on icon "close" at bounding box center [742, 28] width 28 height 28
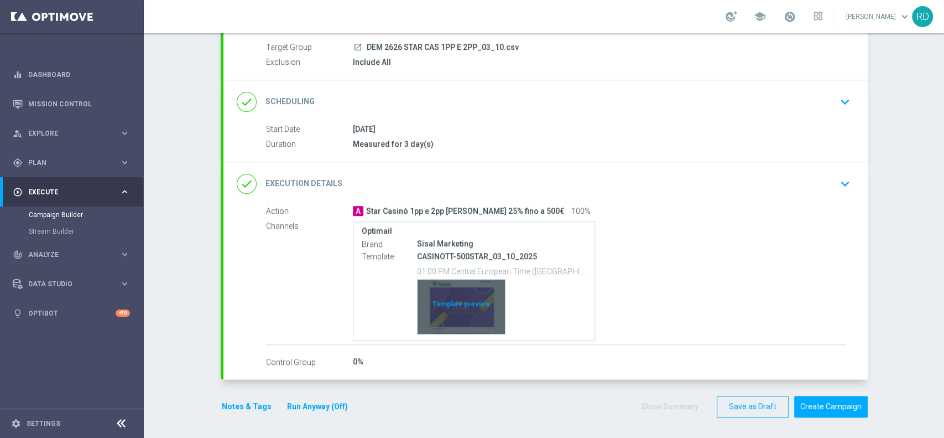
click at [444, 307] on div "Template preview" at bounding box center [461, 306] width 87 height 54
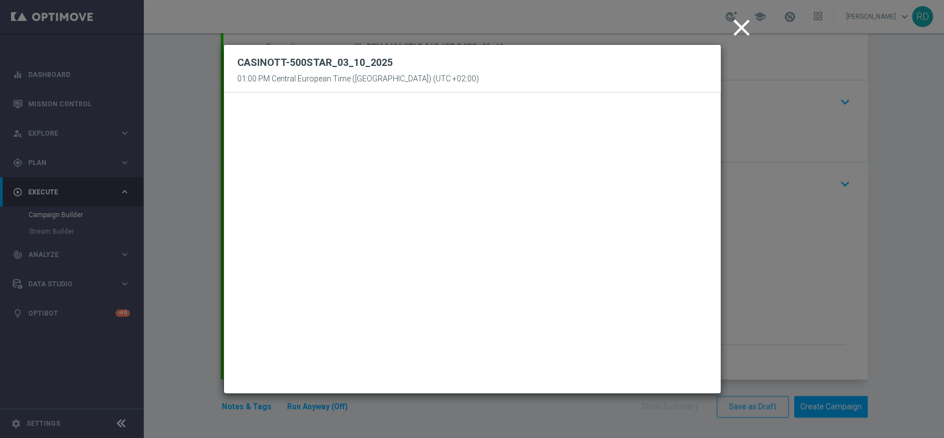
click at [740, 33] on icon "close" at bounding box center [742, 28] width 28 height 28
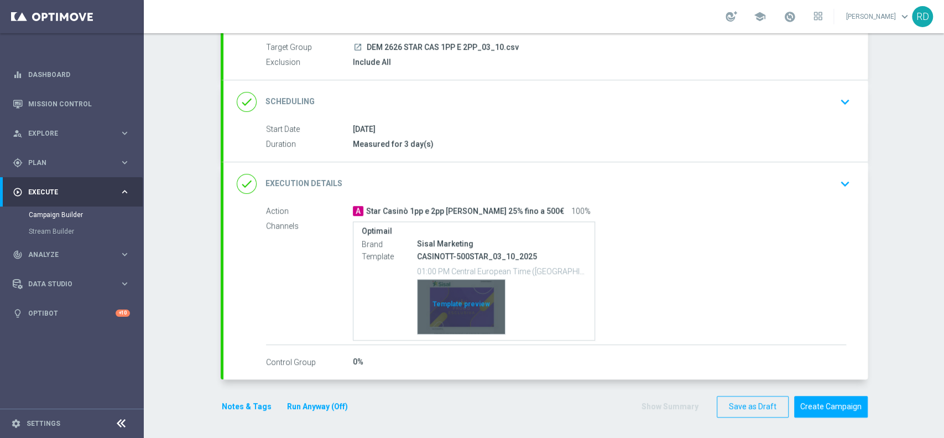
click at [449, 295] on div "Template preview" at bounding box center [461, 306] width 87 height 54
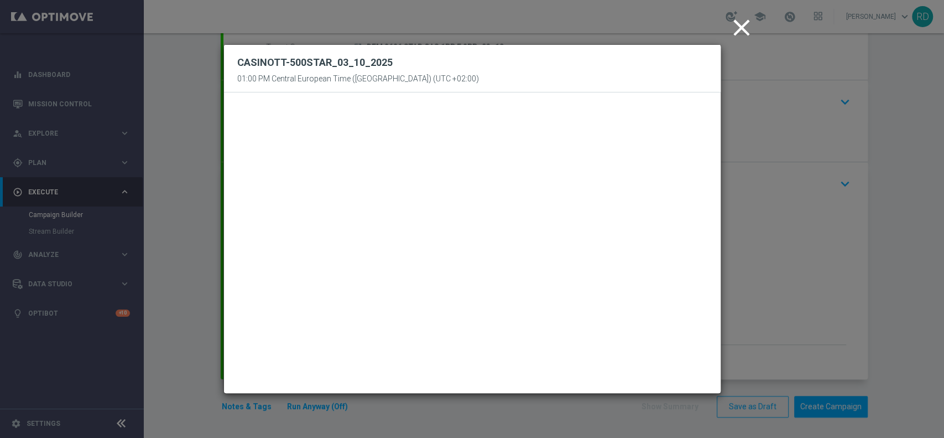
click at [742, 29] on icon "close" at bounding box center [742, 28] width 28 height 28
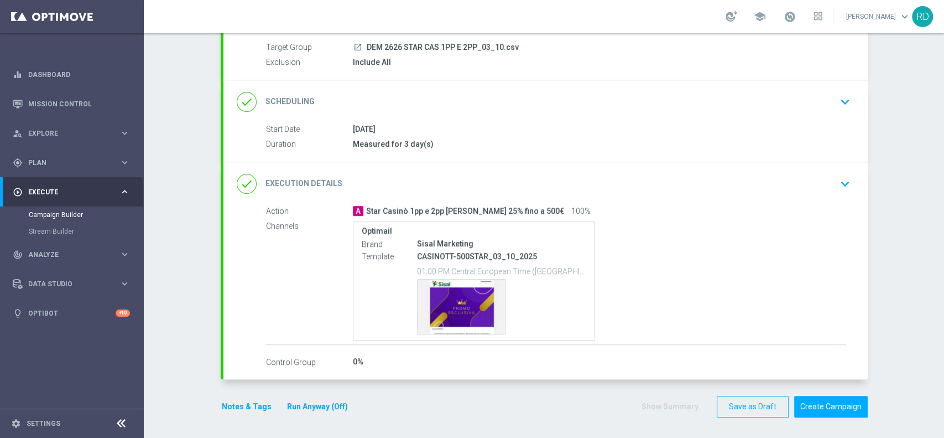
click at [230, 405] on button "Notes & Tags" at bounding box center [247, 406] width 52 height 14
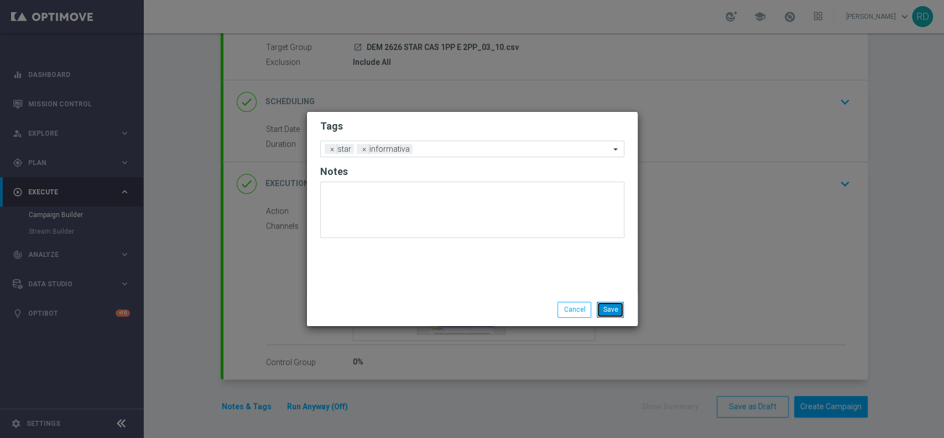
click at [617, 308] on button "Save" at bounding box center [610, 309] width 27 height 15
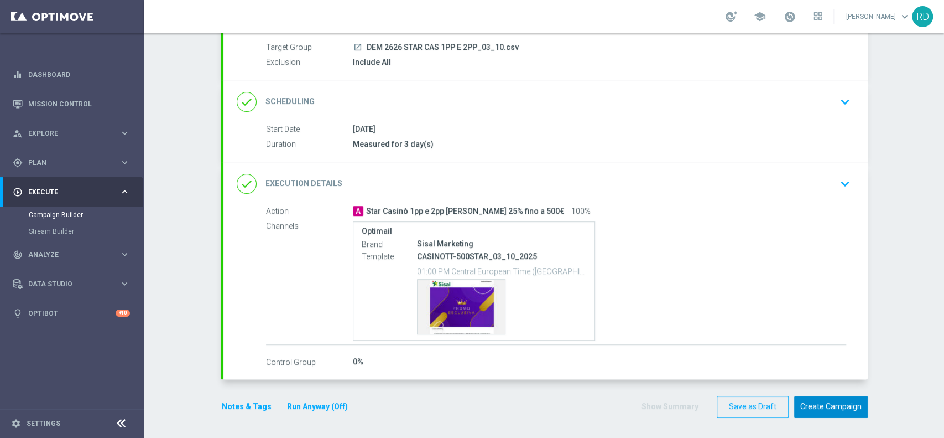
click at [830, 402] on button "Create Campaign" at bounding box center [832, 407] width 74 height 22
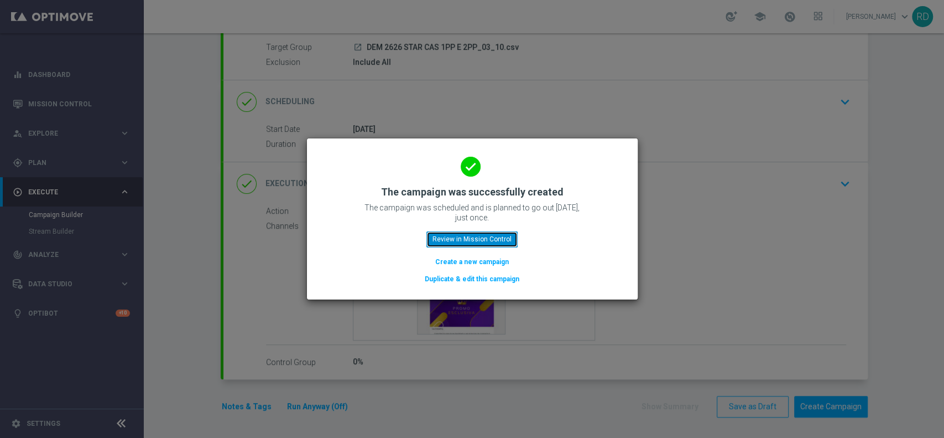
click at [497, 236] on button "Review in Mission Control" at bounding box center [472, 238] width 91 height 15
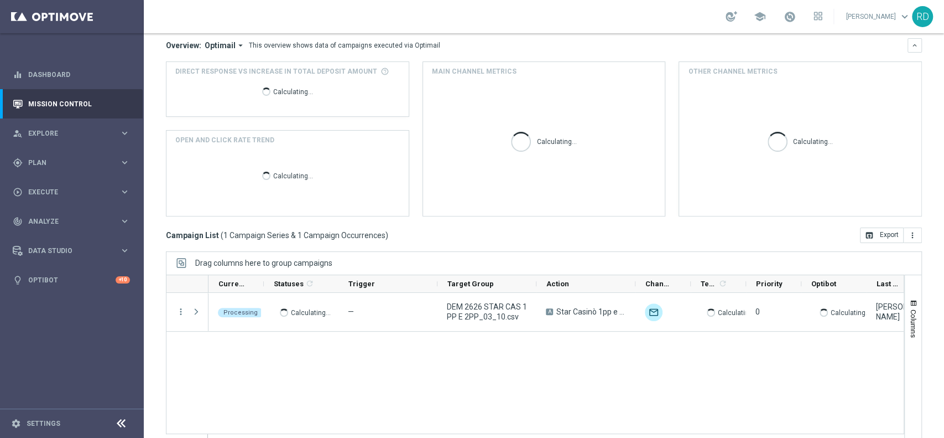
scroll to position [115, 0]
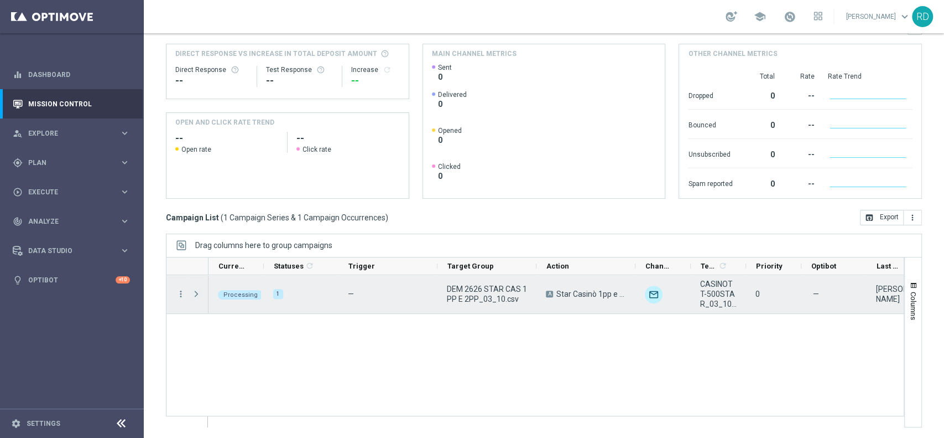
click at [195, 294] on span "Press SPACE to select this row." at bounding box center [196, 293] width 10 height 9
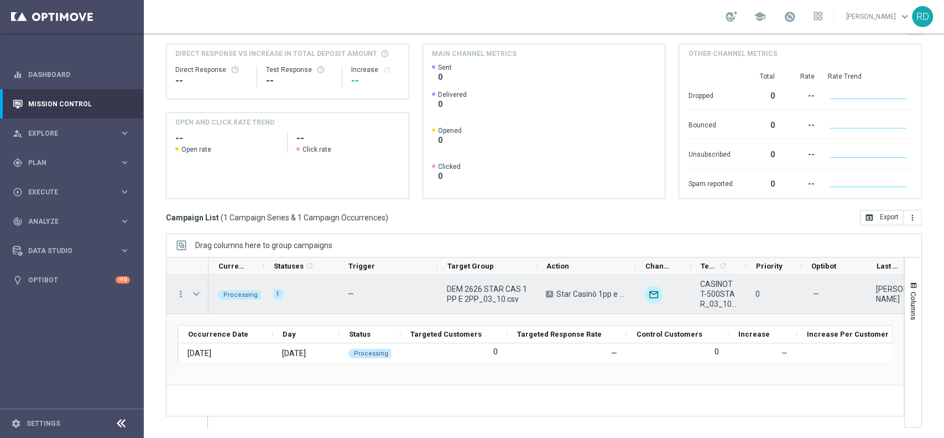
click at [194, 293] on span "Press SPACE to select this row." at bounding box center [196, 293] width 10 height 9
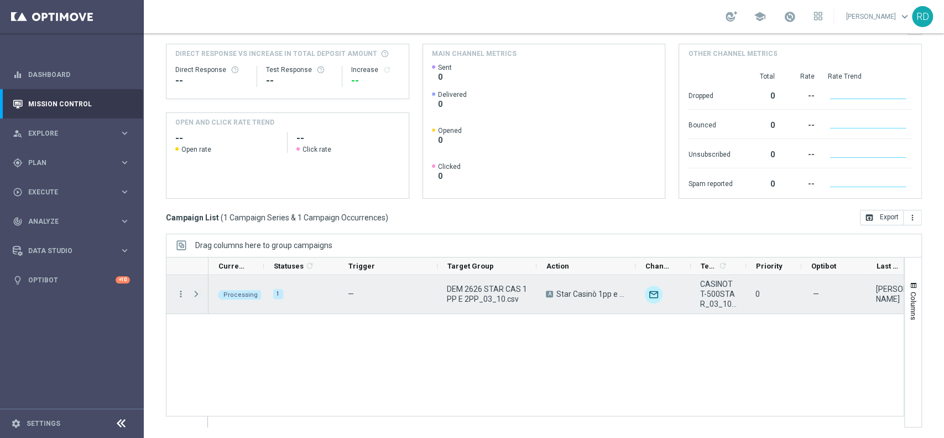
click at [192, 292] on span "Press SPACE to select this row." at bounding box center [196, 293] width 10 height 9
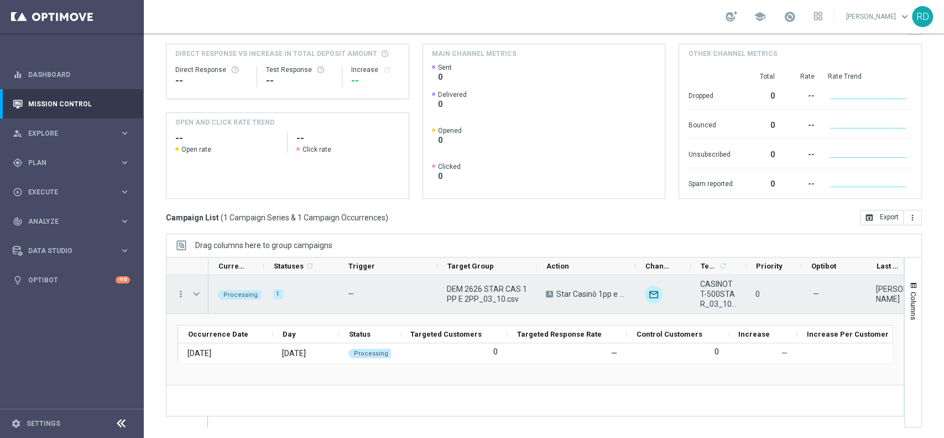
click at [195, 291] on span "Press SPACE to select this row." at bounding box center [196, 293] width 10 height 9
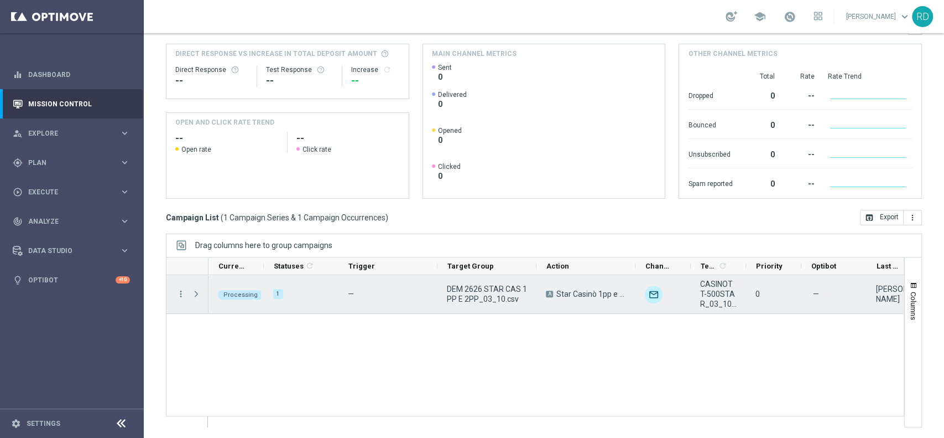
click at [195, 290] on span "Press SPACE to select this row." at bounding box center [196, 293] width 10 height 9
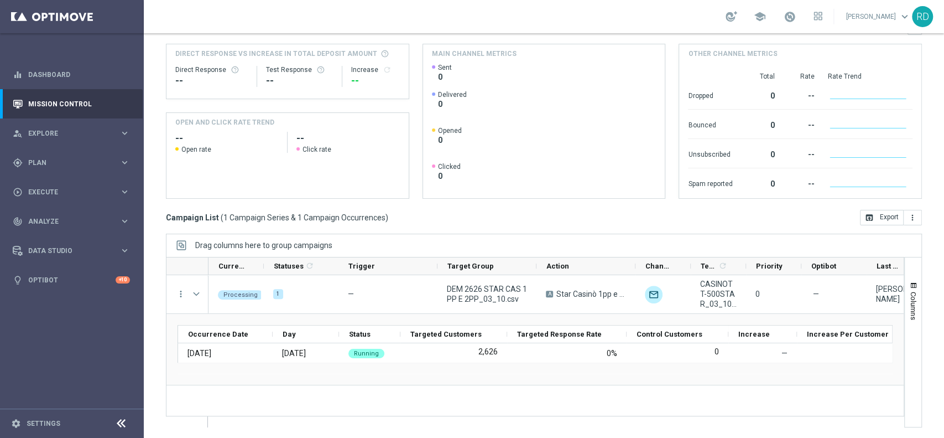
scroll to position [0, 0]
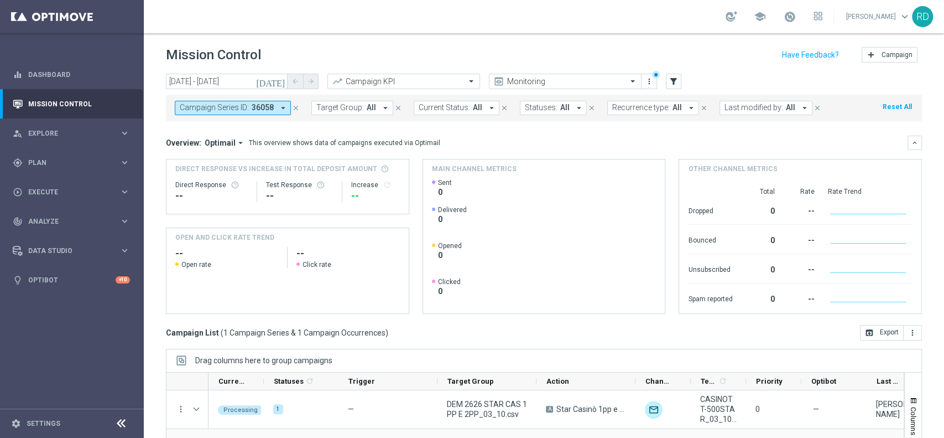
click at [278, 78] on icon "[DATE]" at bounding box center [271, 81] width 30 height 10
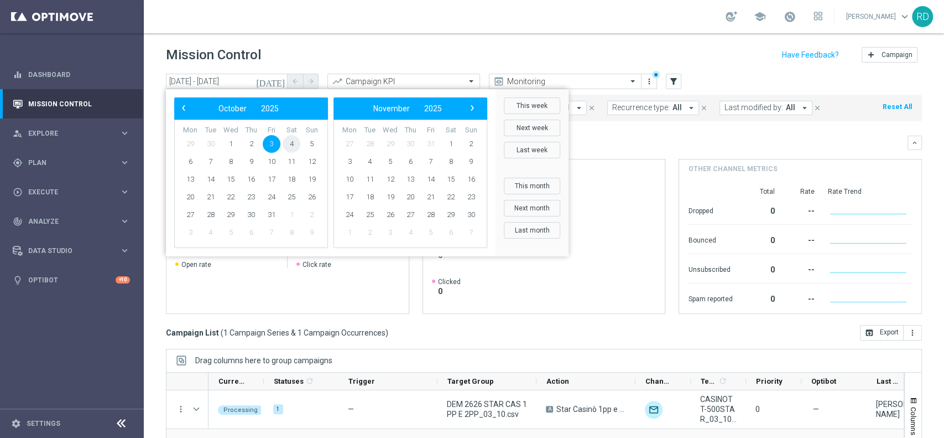
click at [293, 146] on span "4" at bounding box center [292, 144] width 18 height 18
type input "04 Oct 2025 - 04 Oct 2025"
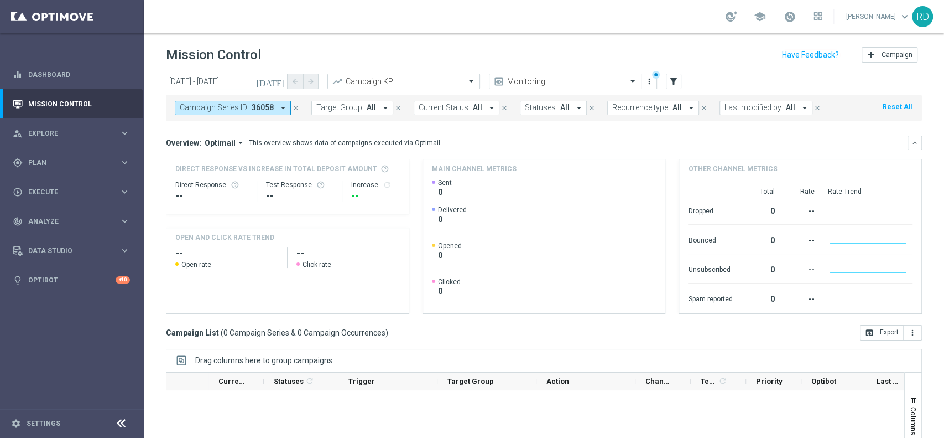
click at [728, 103] on span "Last modified by:" at bounding box center [754, 107] width 59 height 9
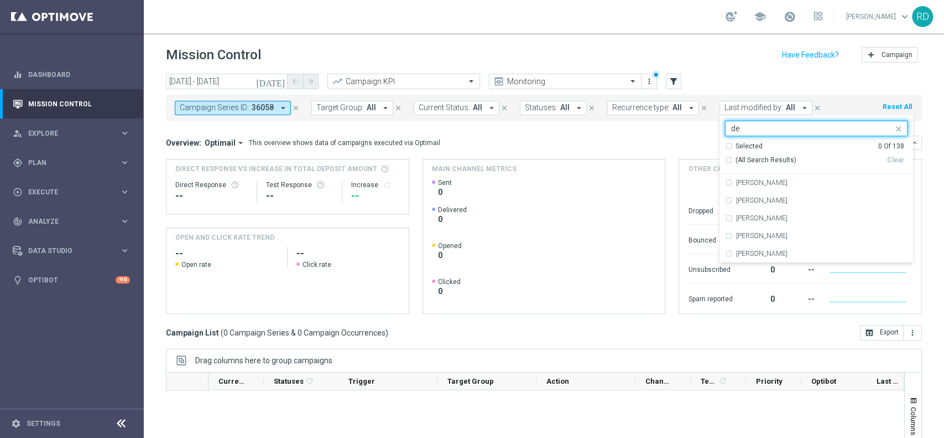
type input "de"
click at [511, 146] on div "Overview: Optimail arrow_drop_down This overview shows data of campaigns execut…" at bounding box center [537, 143] width 742 height 10
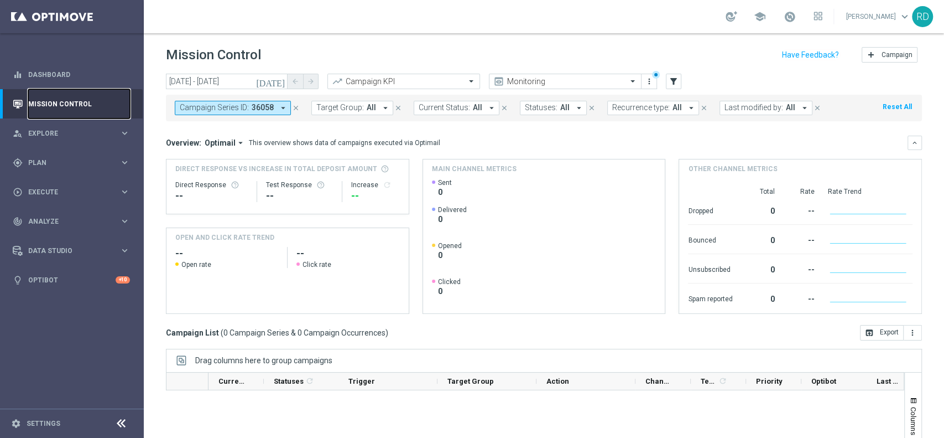
click at [62, 108] on link "Mission Control" at bounding box center [79, 103] width 102 height 29
click at [276, 79] on icon "[DATE]" at bounding box center [271, 81] width 30 height 10
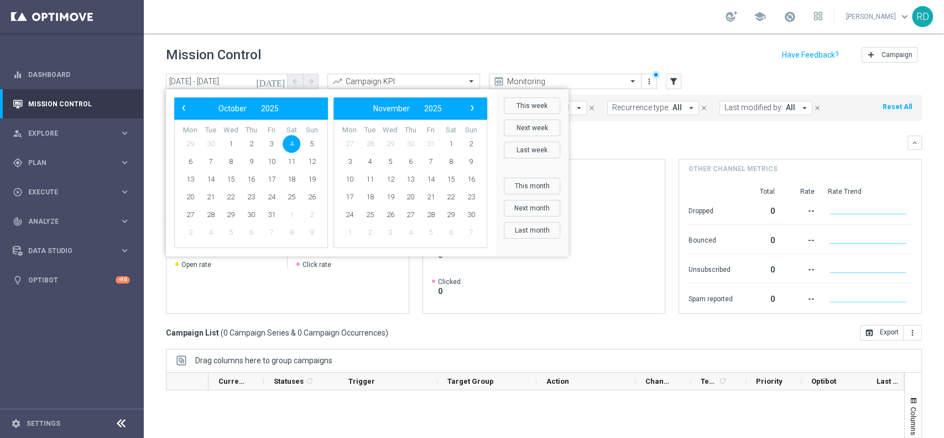
click at [289, 143] on span "4" at bounding box center [292, 144] width 18 height 18
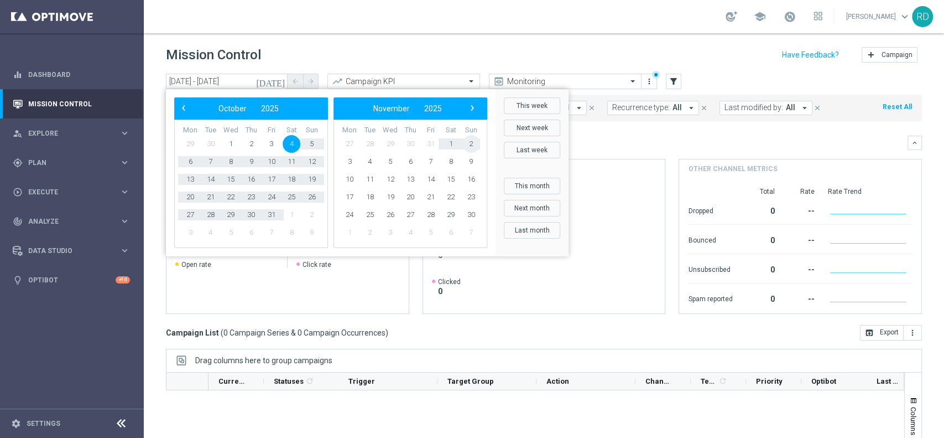
click at [468, 148] on span "2" at bounding box center [472, 144] width 18 height 18
type input "04 Oct 2025 - 02 Nov 2025"
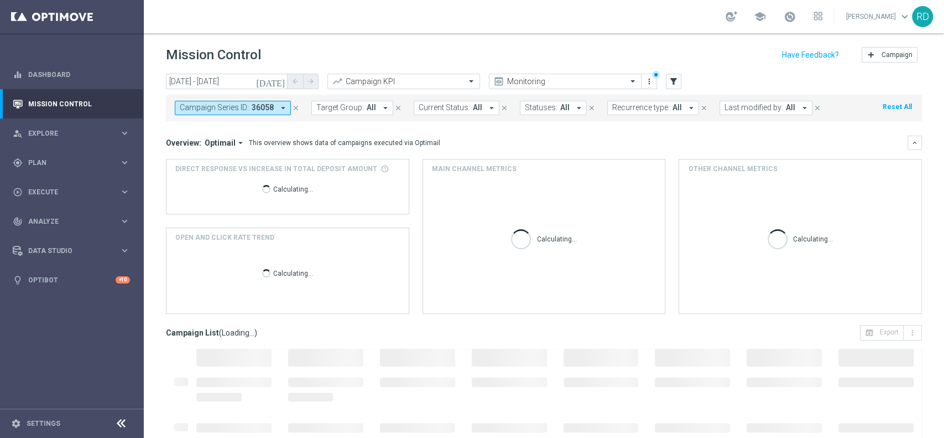
click at [800, 106] on icon "arrow_drop_down" at bounding box center [805, 108] width 10 height 10
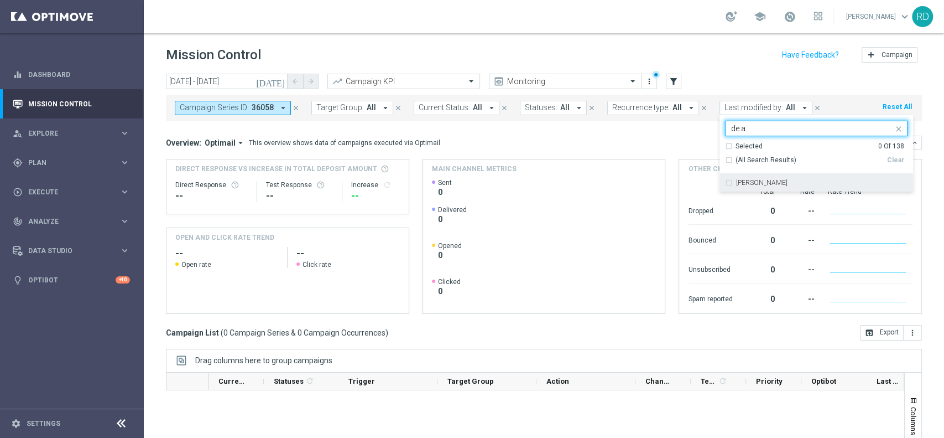
click at [753, 176] on div "[PERSON_NAME]" at bounding box center [816, 183] width 183 height 18
type input "de a"
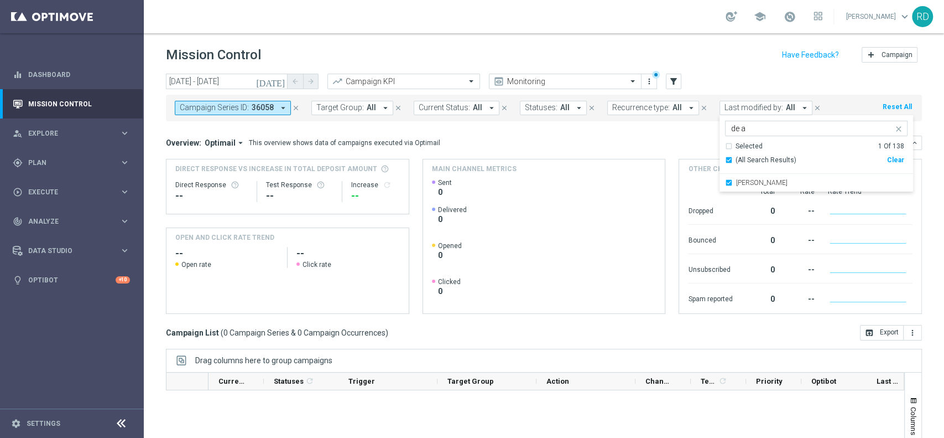
click at [713, 61] on div "Mission Control add Campaign" at bounding box center [544, 55] width 756 height 22
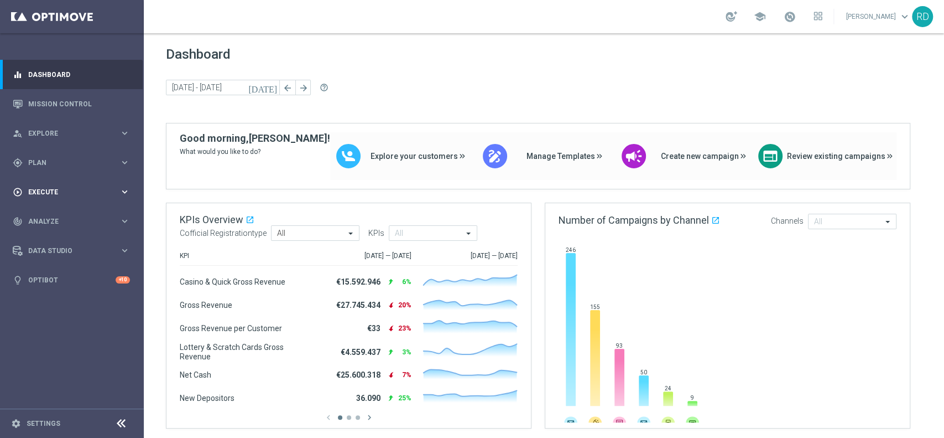
click at [63, 190] on span "Execute" at bounding box center [73, 192] width 91 height 7
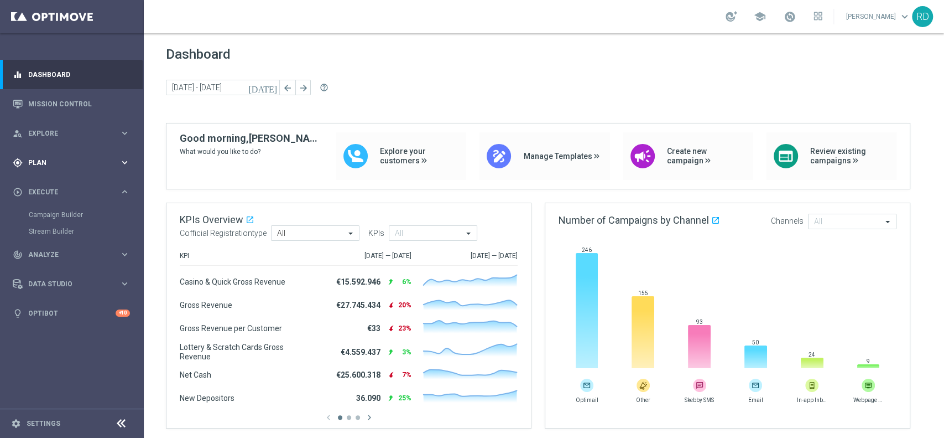
click at [48, 167] on div "gps_fixed Plan" at bounding box center [66, 163] width 107 height 10
click at [54, 220] on span "Templates" at bounding box center [68, 218] width 79 height 7
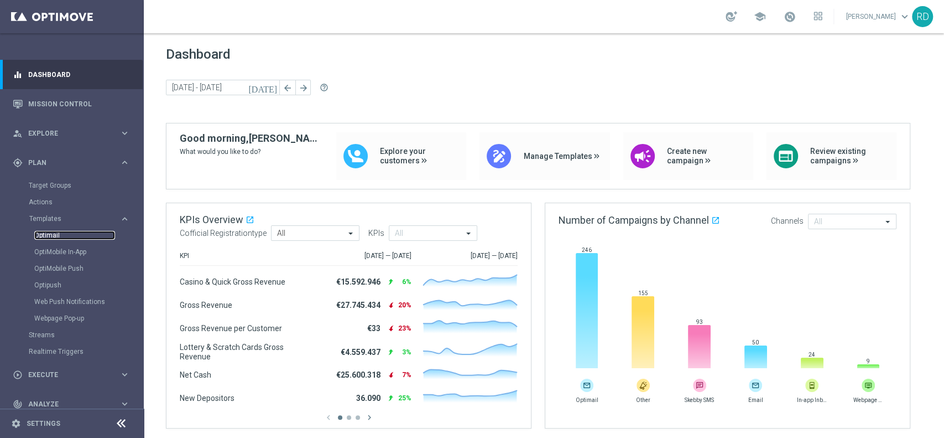
click at [51, 231] on link "Optimail" at bounding box center [74, 235] width 81 height 9
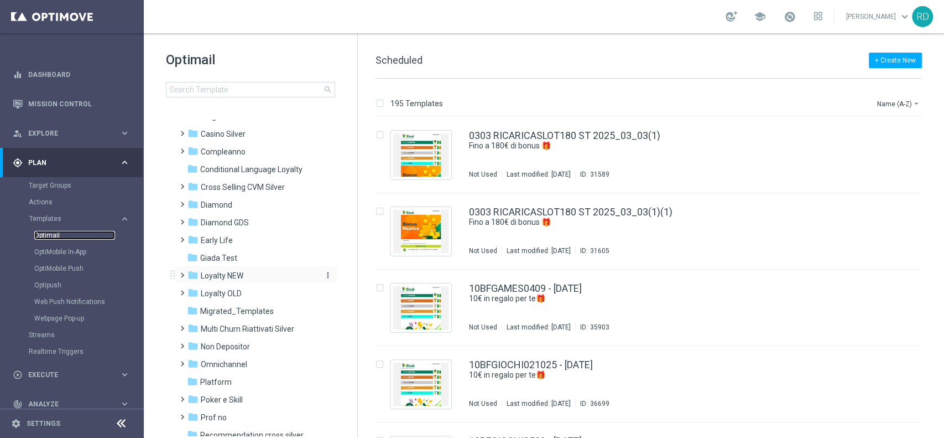
scroll to position [25, 0]
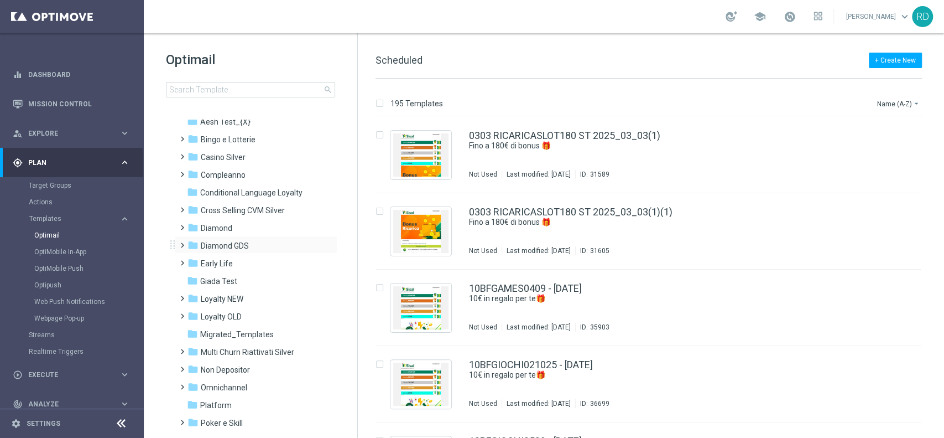
click at [183, 242] on span at bounding box center [180, 240] width 5 height 4
click at [232, 281] on span "Casino Diamond" at bounding box center [239, 281] width 57 height 10
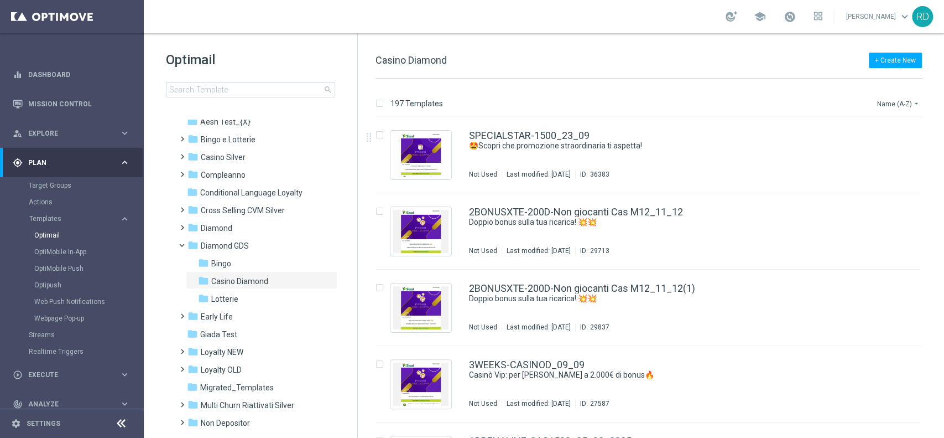
click at [910, 98] on button "Name (A-Z) arrow_drop_down" at bounding box center [899, 103] width 46 height 13
click at [901, 157] on div "Date Modified (Newest)" at bounding box center [878, 152] width 89 height 15
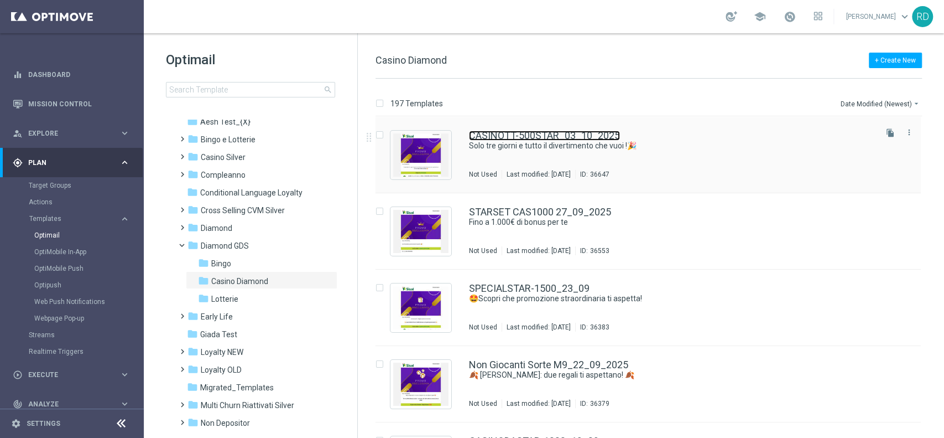
click at [563, 138] on link "CASINOTT-500STAR_03_10_2025" at bounding box center [544, 136] width 151 height 10
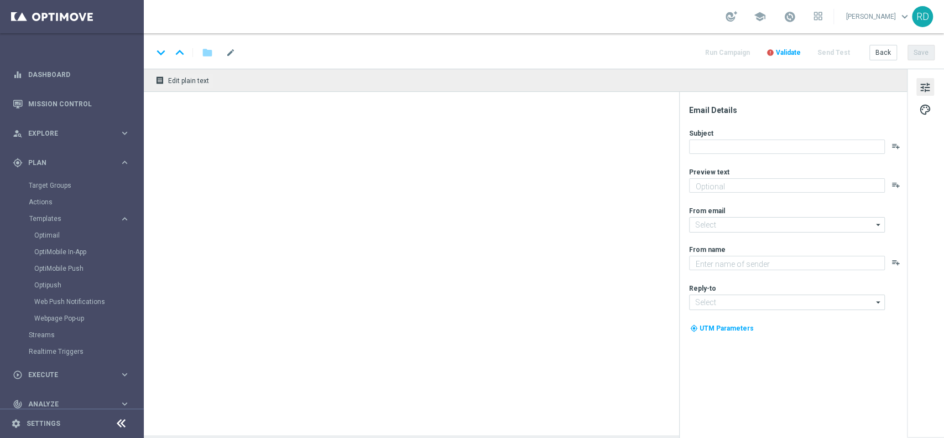
type textarea "Per [PERSON_NAME] a 500€ di bonus! 💥"
type input "[EMAIL_ADDRESS][DOMAIN_NAME]"
type textarea "Sisal Vip"
type input "[EMAIL_ADDRESS][DOMAIN_NAME]"
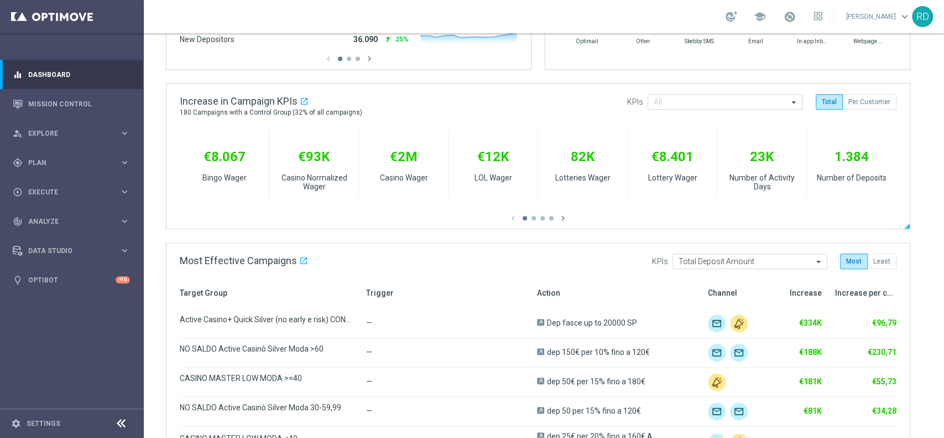
scroll to position [368, 0]
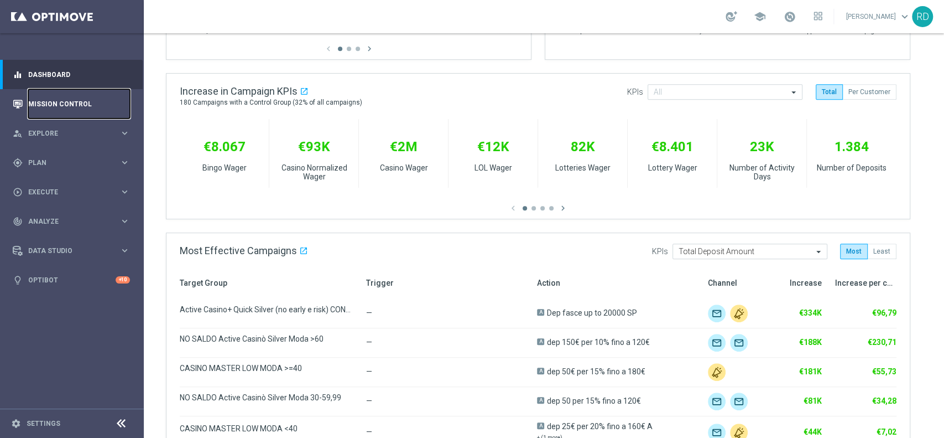
click at [47, 102] on link "Mission Control" at bounding box center [79, 103] width 102 height 29
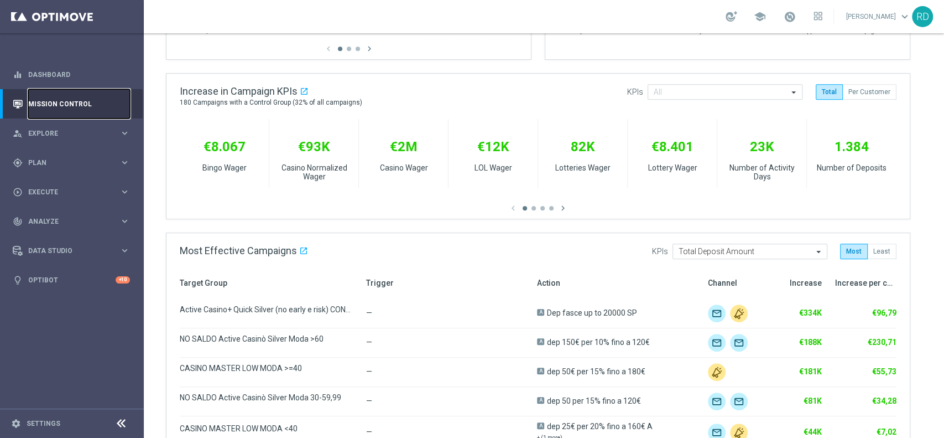
scroll to position [0, 0]
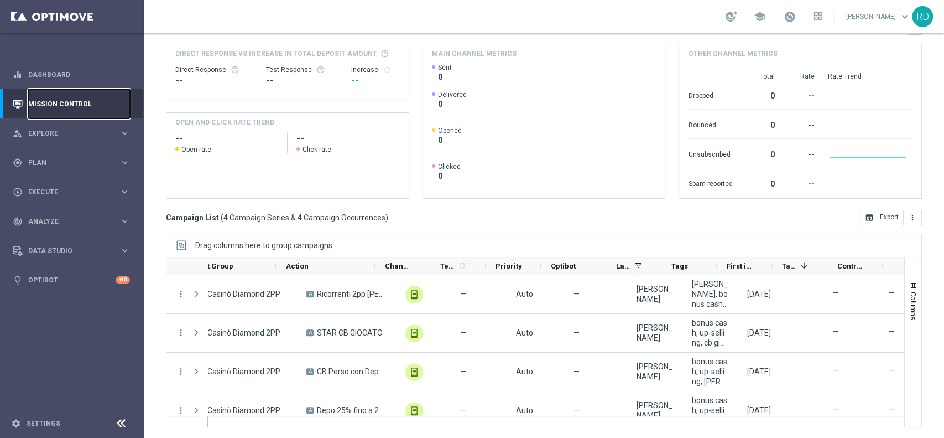
scroll to position [0, 261]
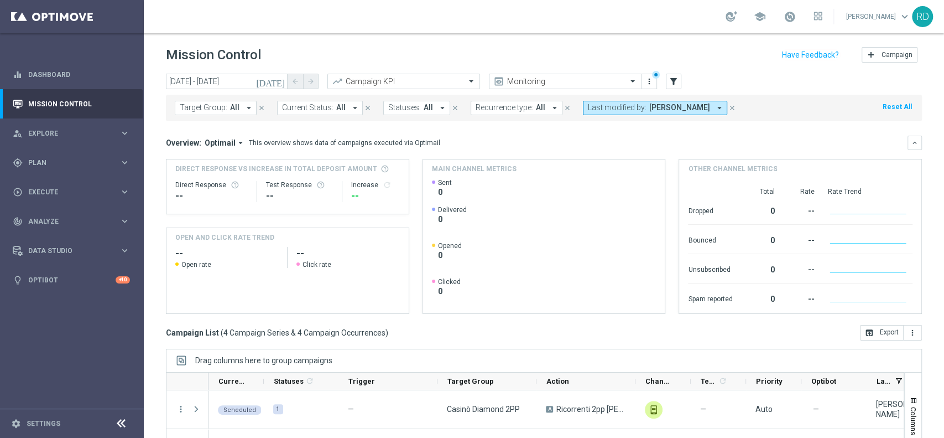
click at [281, 79] on icon "[DATE]" at bounding box center [271, 81] width 30 height 10
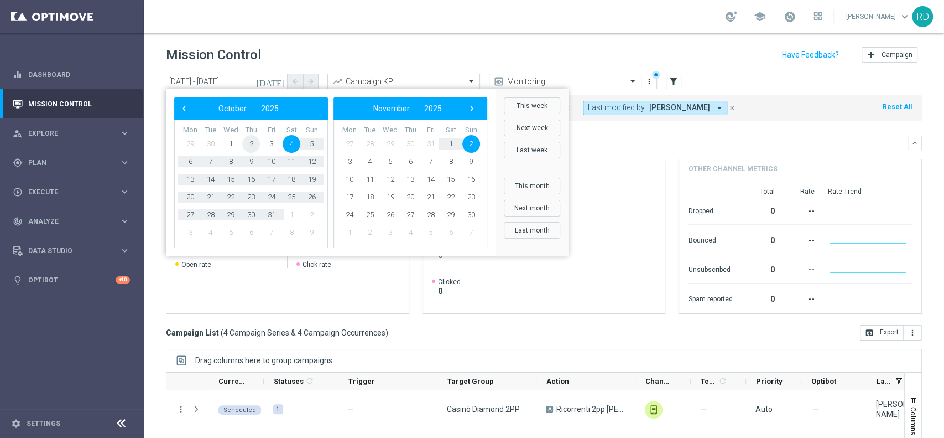
drag, startPoint x: 260, startPoint y: 144, endPoint x: 252, endPoint y: 141, distance: 8.9
click at [252, 141] on span "2" at bounding box center [251, 144] width 18 height 18
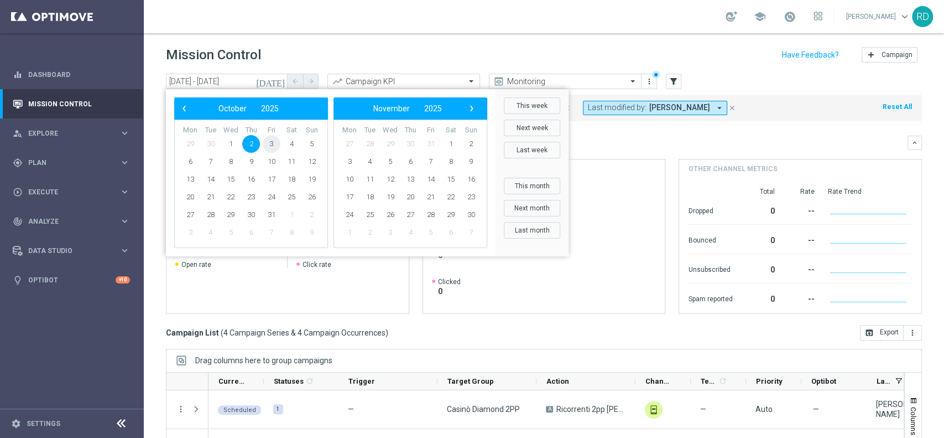
click at [266, 142] on span "3" at bounding box center [272, 144] width 18 height 18
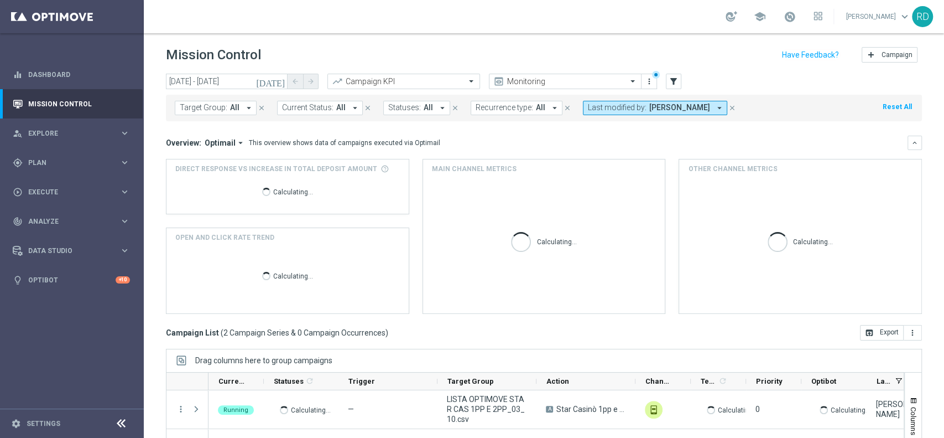
click at [282, 80] on icon "[DATE]" at bounding box center [271, 81] width 30 height 10
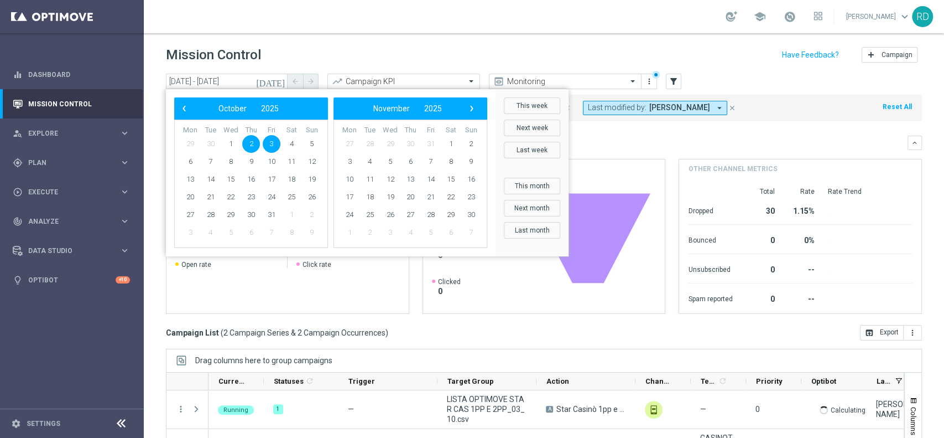
click at [273, 143] on span "3" at bounding box center [272, 144] width 18 height 18
click at [584, 34] on header "Mission Control add Campaign" at bounding box center [544, 53] width 801 height 40
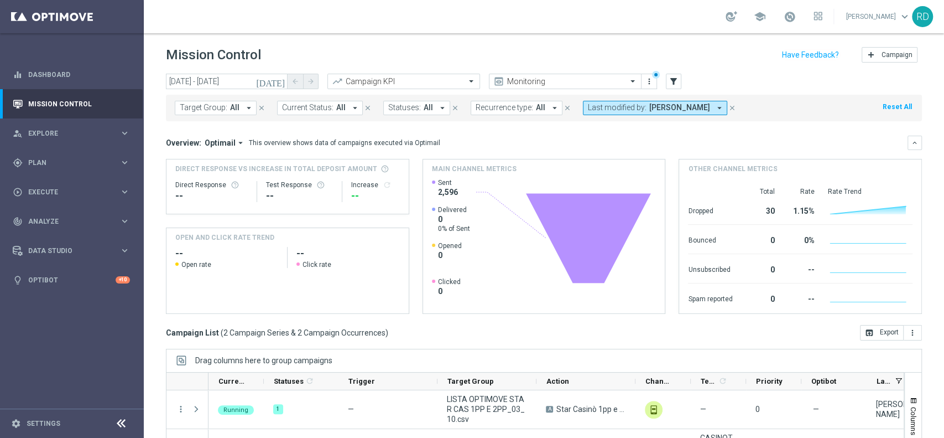
click at [278, 82] on icon "[DATE]" at bounding box center [271, 81] width 30 height 10
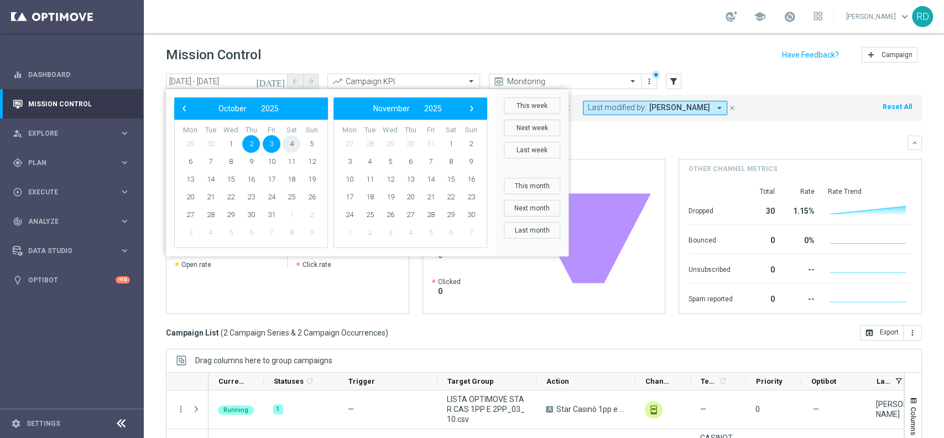
click at [288, 141] on span "4" at bounding box center [292, 144] width 18 height 18
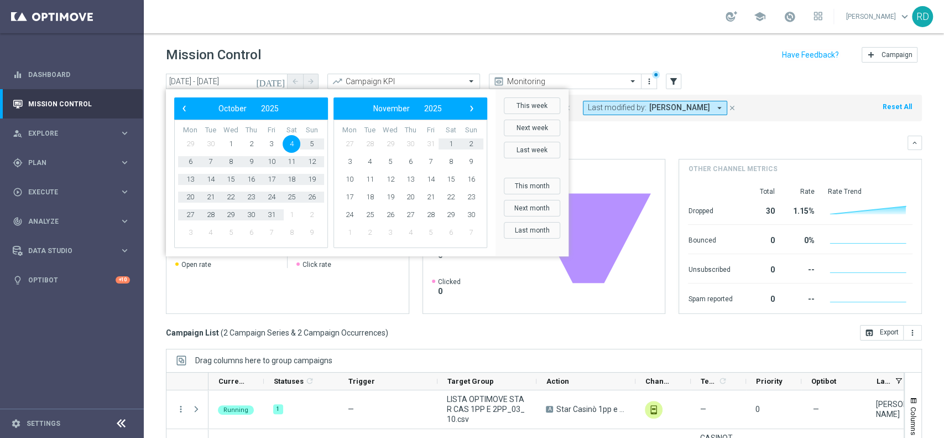
click at [593, 33] on div "school Rossana De Angelis keyboard_arrow_down RD" at bounding box center [544, 16] width 801 height 33
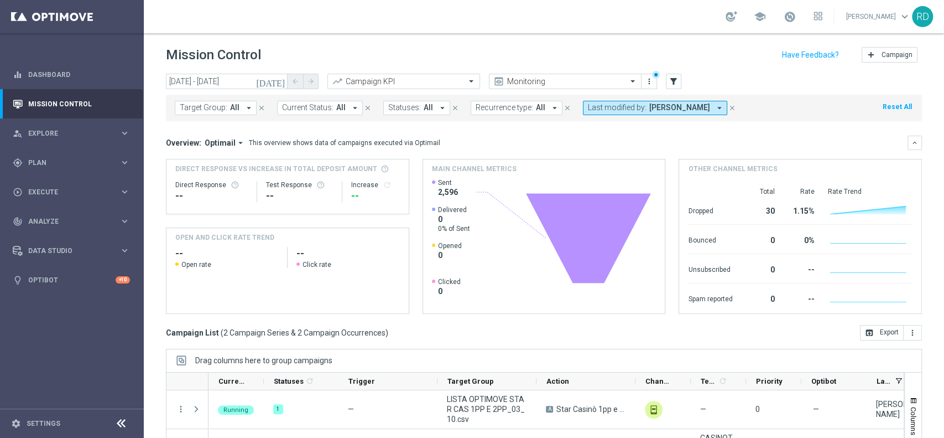
click at [279, 79] on icon "[DATE]" at bounding box center [271, 81] width 30 height 10
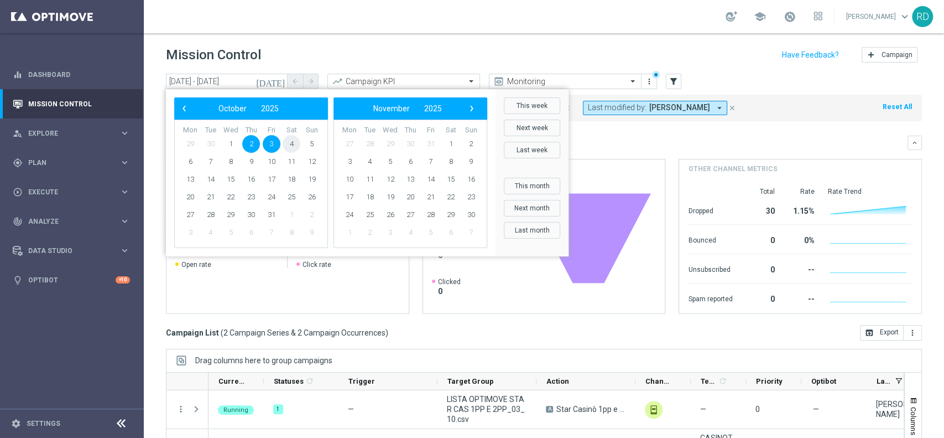
click at [288, 139] on span "4" at bounding box center [292, 144] width 18 height 18
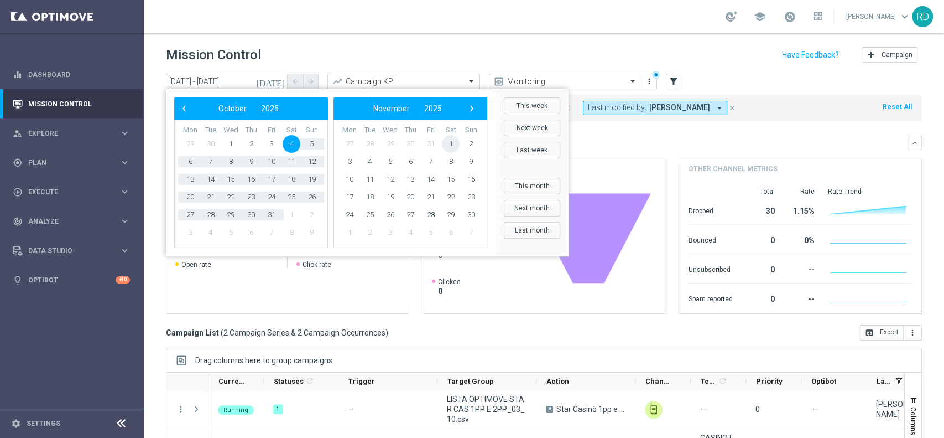
click at [451, 141] on span "1" at bounding box center [451, 144] width 18 height 18
type input "04 Oct 2025 - 01 Nov 2025"
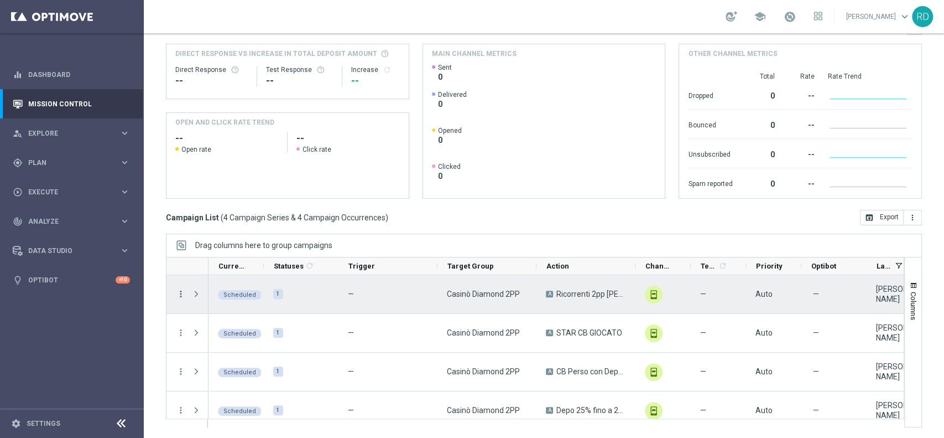
click at [177, 295] on icon "more_vert" at bounding box center [181, 294] width 10 height 10
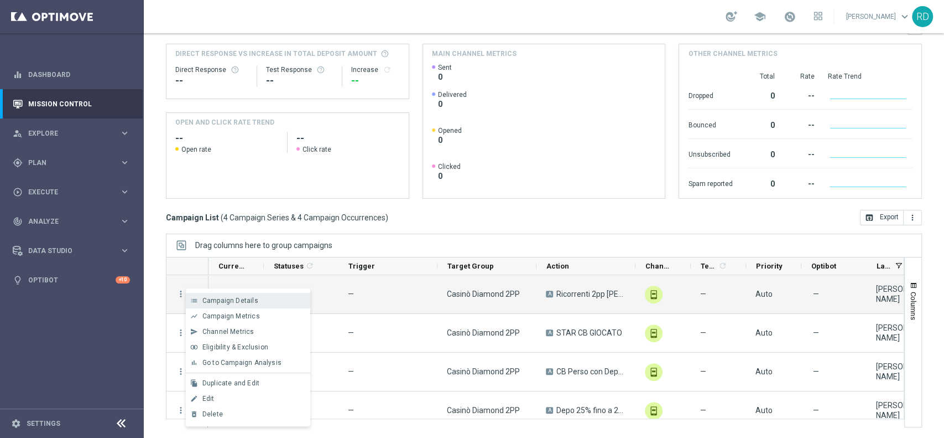
click at [229, 302] on span "Campaign Details" at bounding box center [230, 301] width 56 height 8
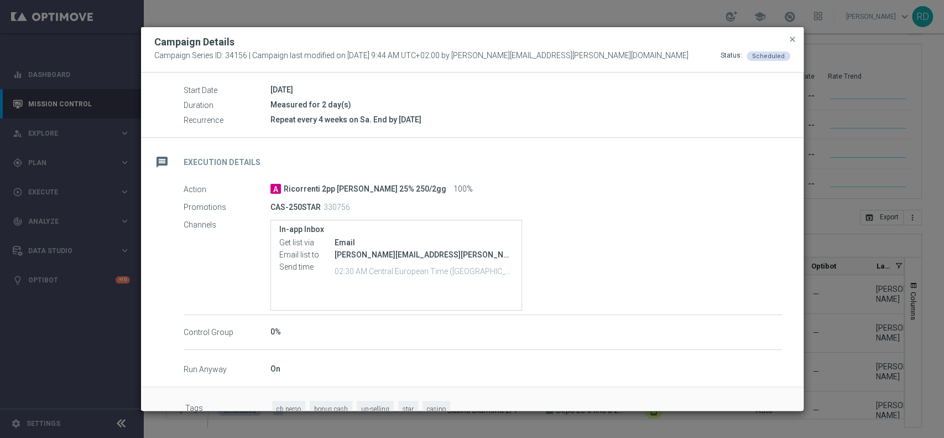
scroll to position [141, 0]
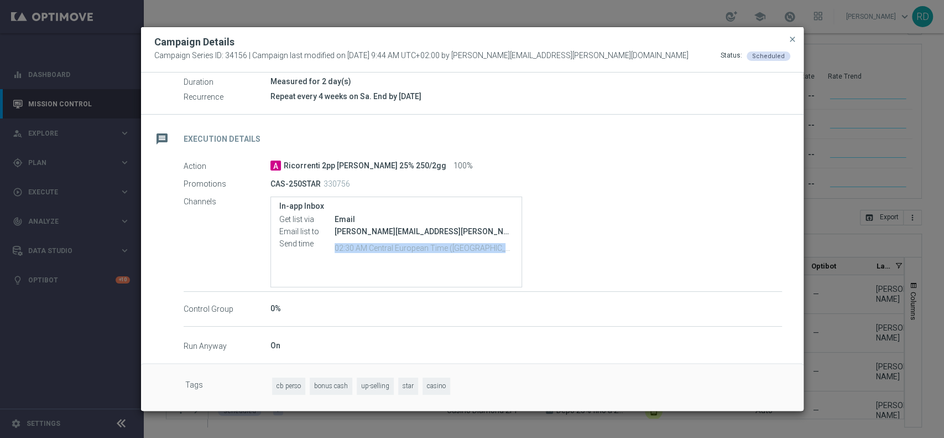
drag, startPoint x: 335, startPoint y: 255, endPoint x: 332, endPoint y: 247, distance: 8.4
click at [332, 247] on div "Send time 02:30 AM Central European Time (Berlin) (UTC +02:00)" at bounding box center [396, 247] width 234 height 19
click at [359, 266] on div "In-app Inbox Get list via Email Email list to rossana.deangelis@sisal.it Send t…" at bounding box center [397, 241] width 252 height 91
click at [708, 37] on span "close" at bounding box center [792, 39] width 9 height 9
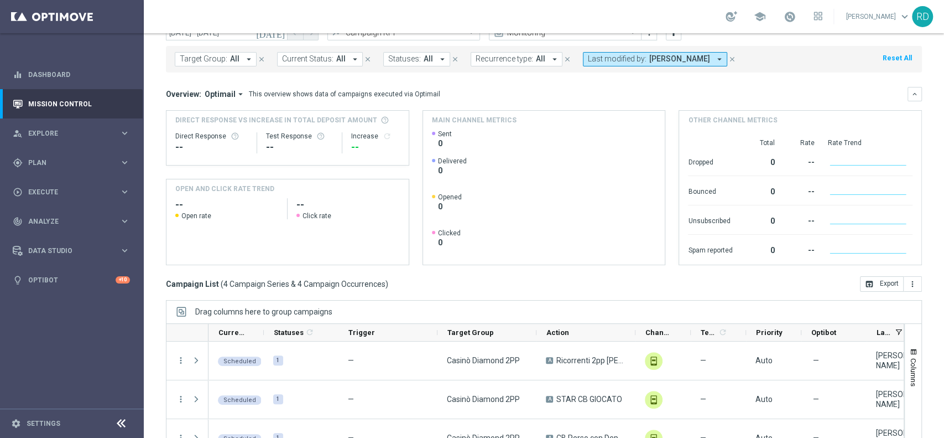
scroll to position [0, 0]
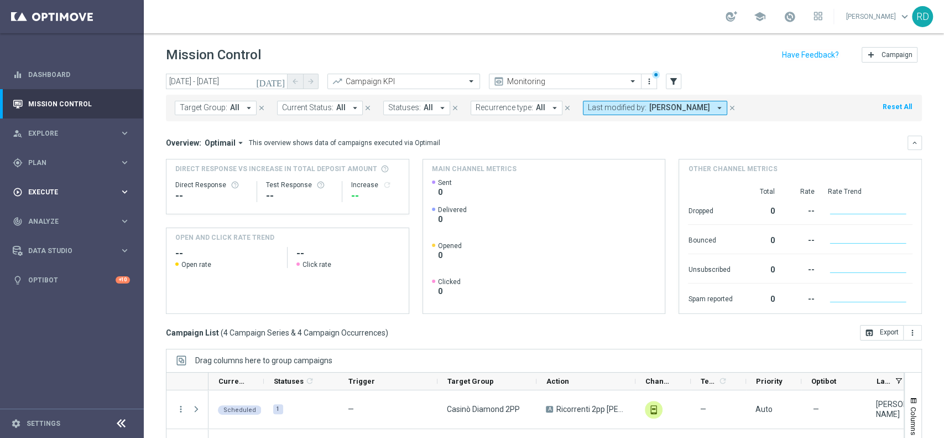
click at [34, 201] on div "play_circle_outline Execute keyboard_arrow_right" at bounding box center [71, 191] width 143 height 29
click at [40, 212] on link "Campaign Builder" at bounding box center [72, 214] width 86 height 9
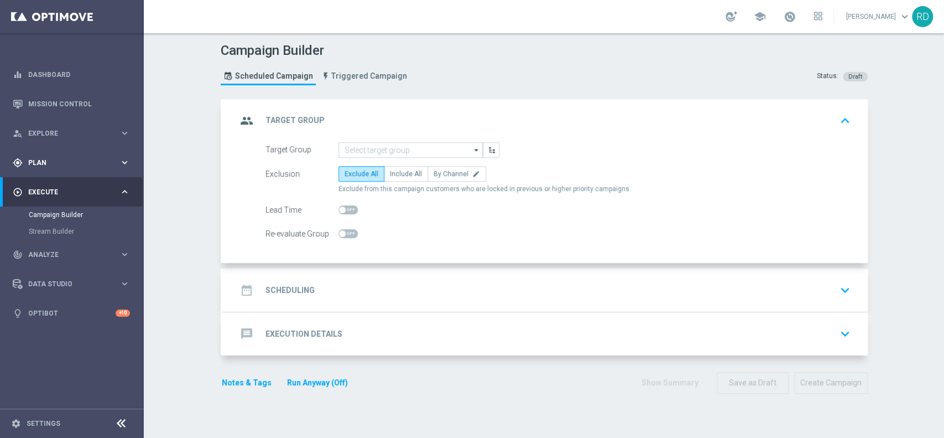
click at [40, 164] on span "Plan" at bounding box center [73, 162] width 91 height 7
